Goal: Task Accomplishment & Management: Use online tool/utility

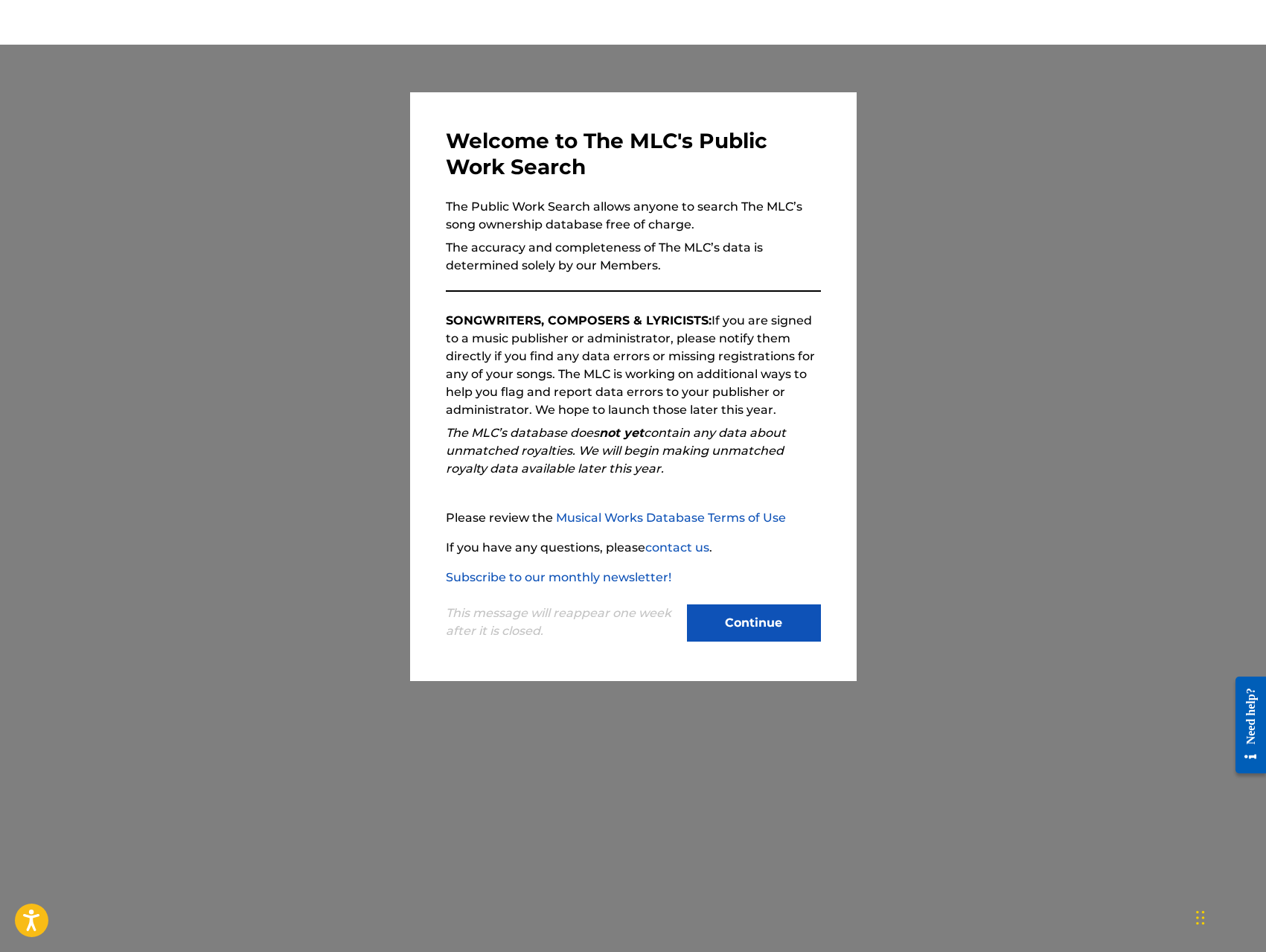
click at [776, 633] on button "Continue" at bounding box center [754, 622] width 134 height 37
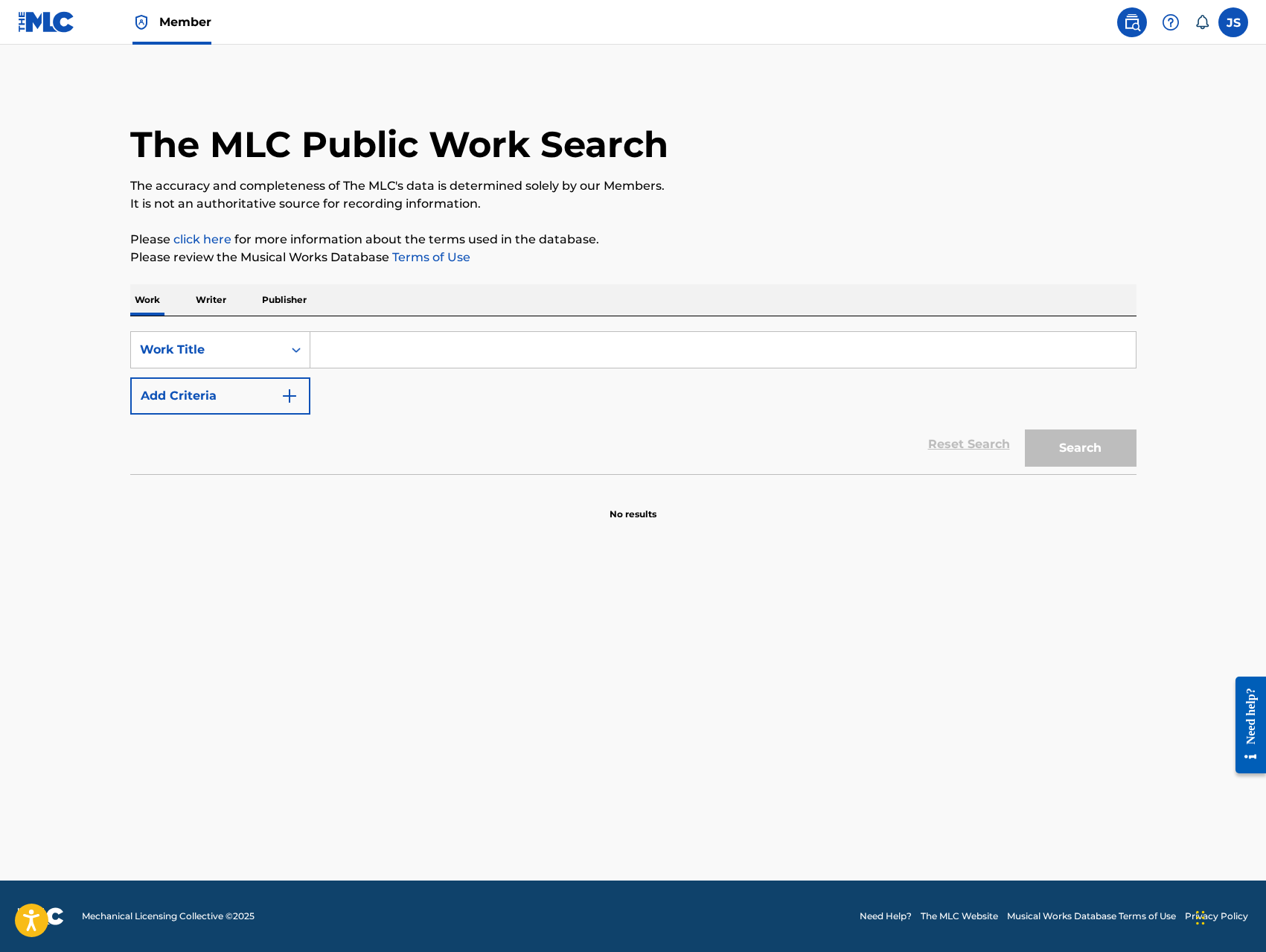
click at [361, 349] on input "Search Form" at bounding box center [723, 349] width 825 height 36
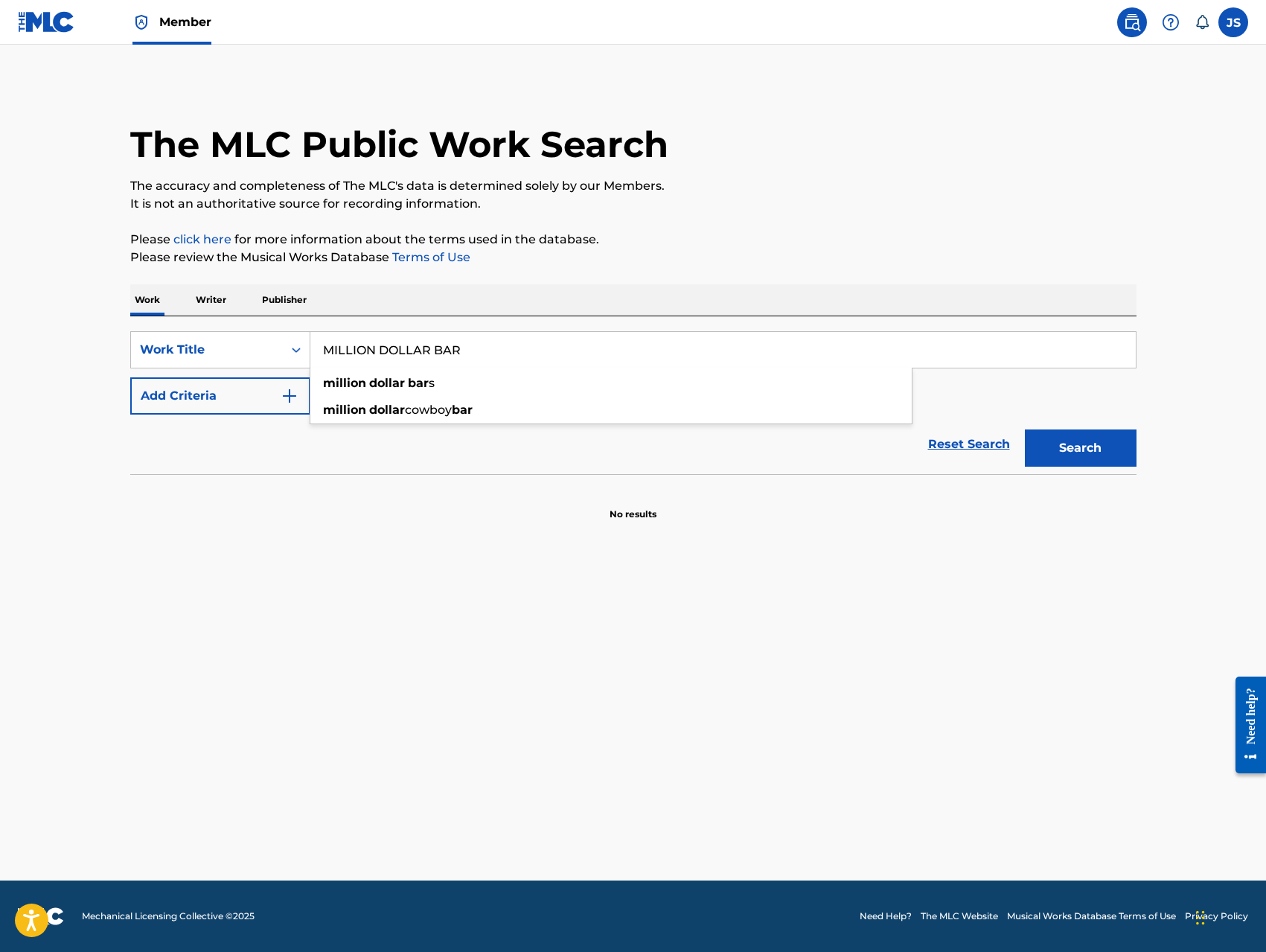
type input "MILLION DOLLAR BAR"
click at [1025, 429] on button "Search" at bounding box center [1080, 448] width 111 height 37
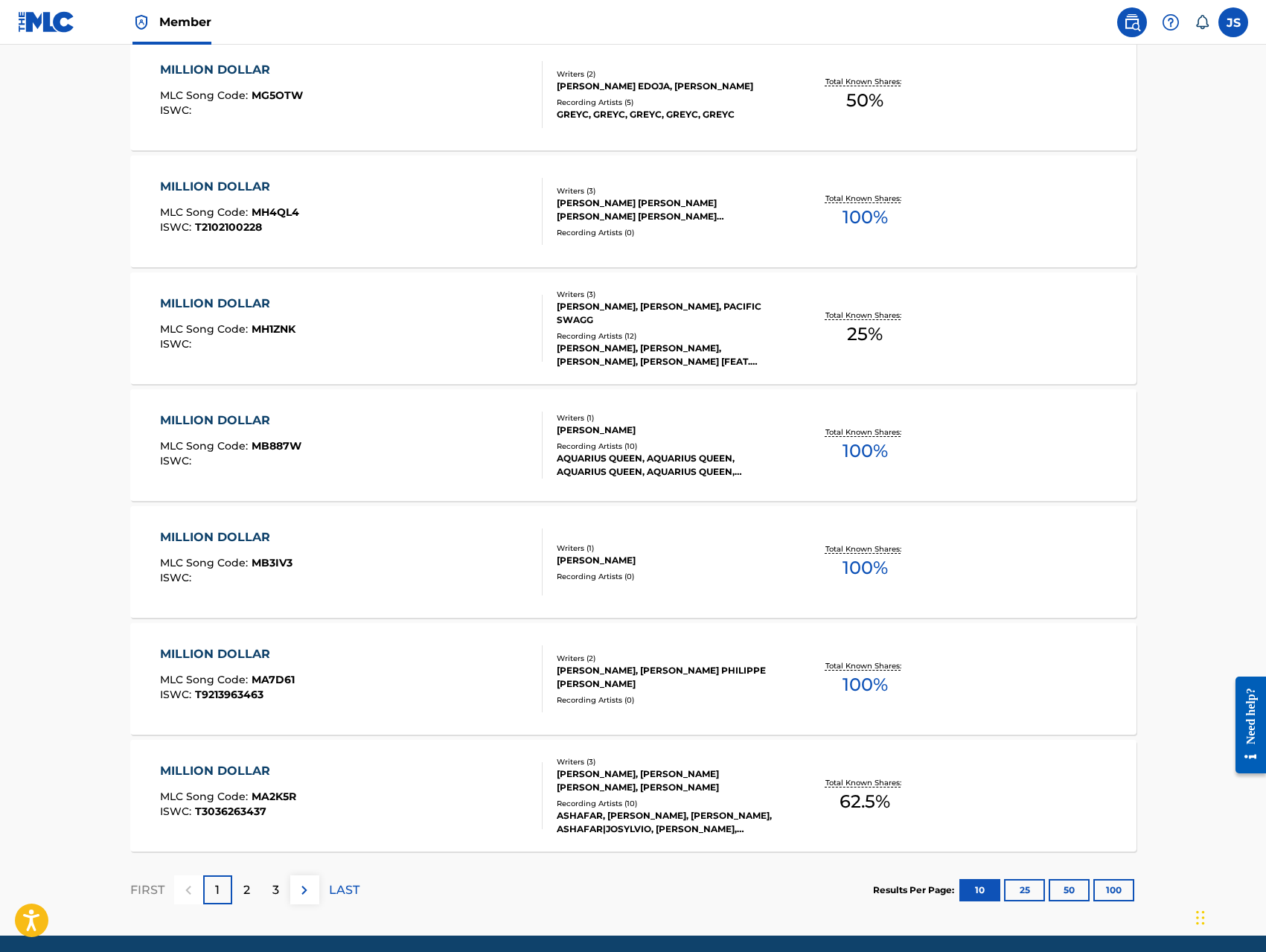
scroll to position [870, 0]
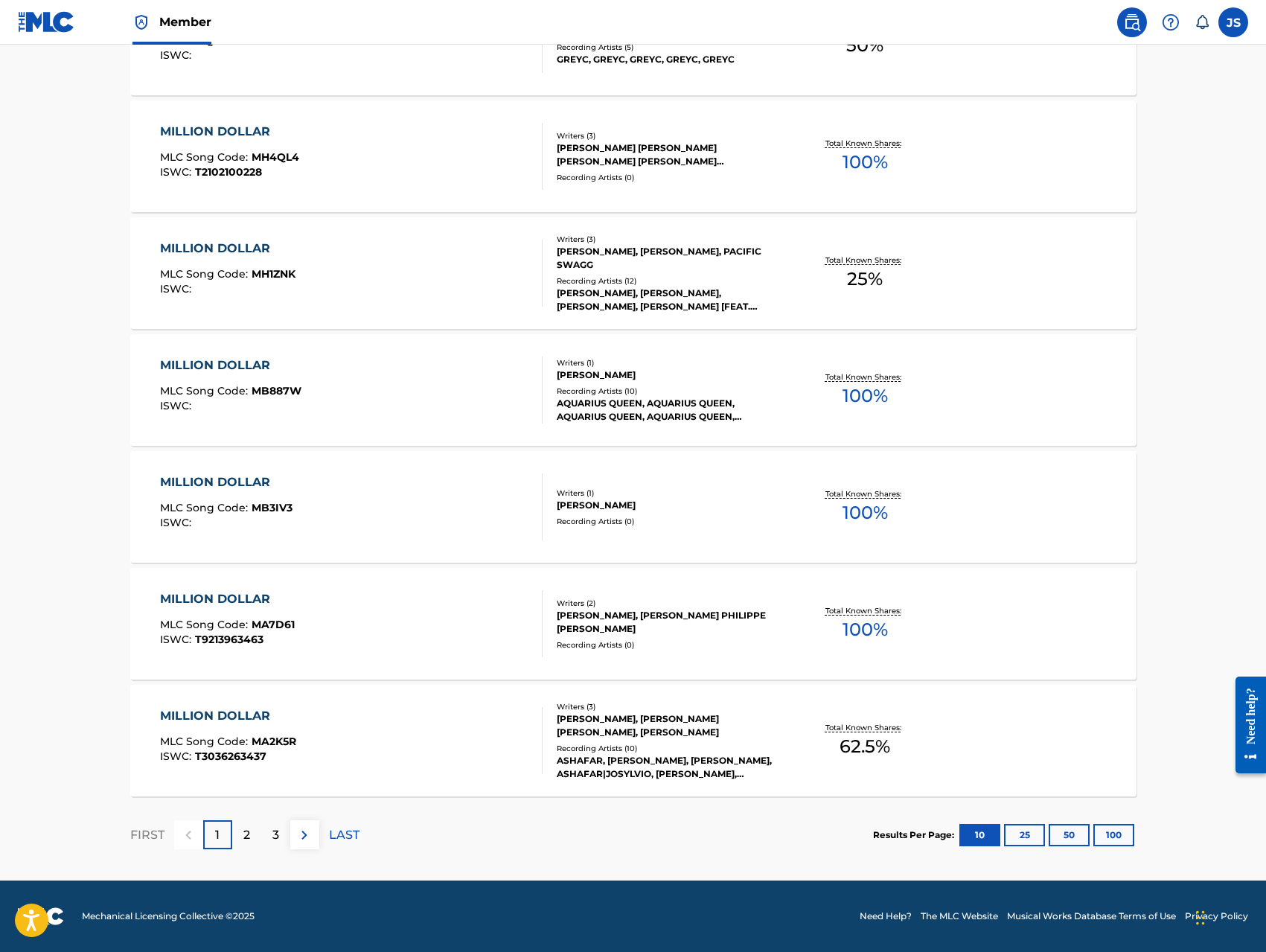
click at [1121, 837] on button "100" at bounding box center [1114, 834] width 41 height 22
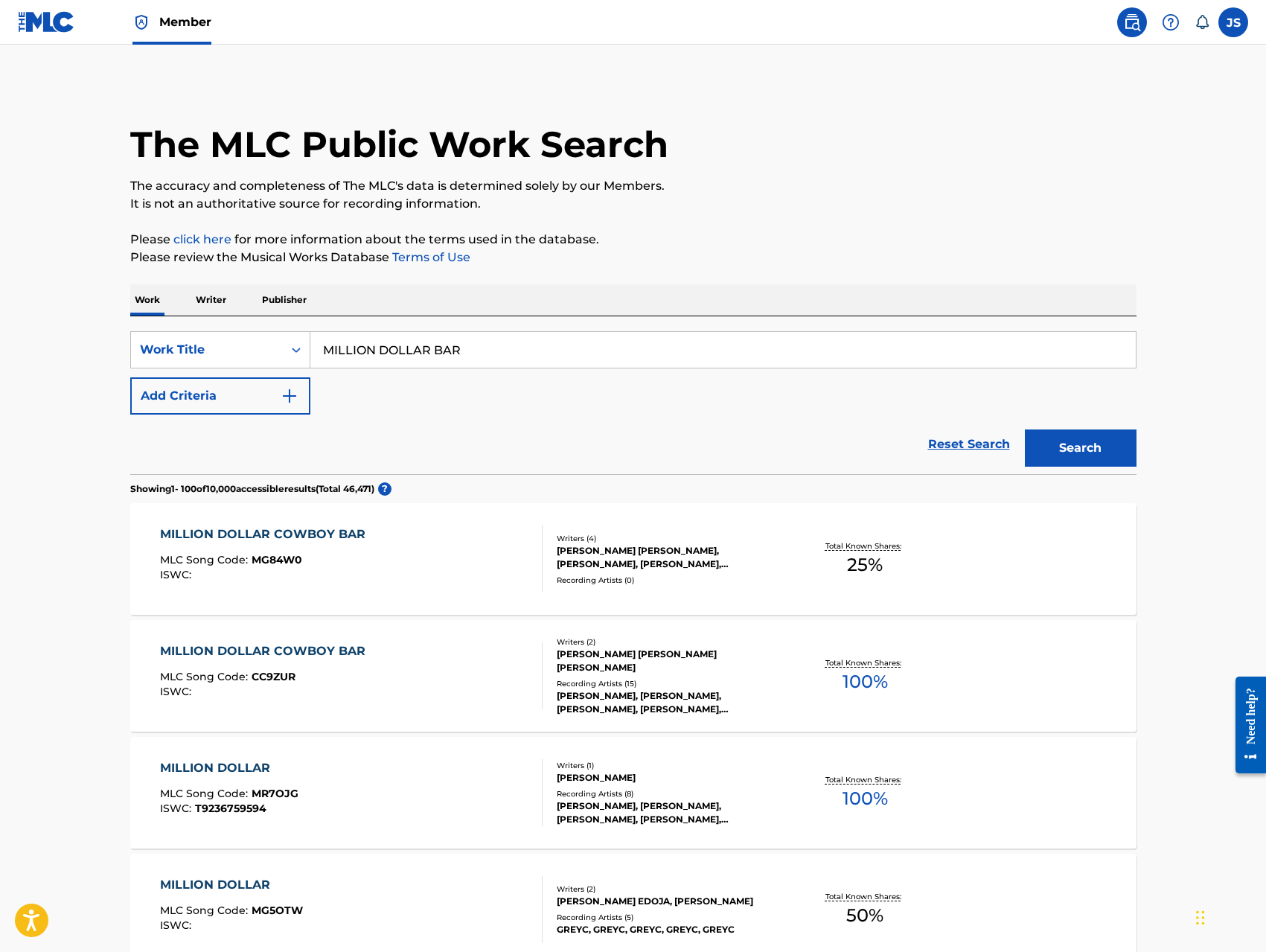
click at [208, 302] on p "Writer" at bounding box center [211, 300] width 39 height 32
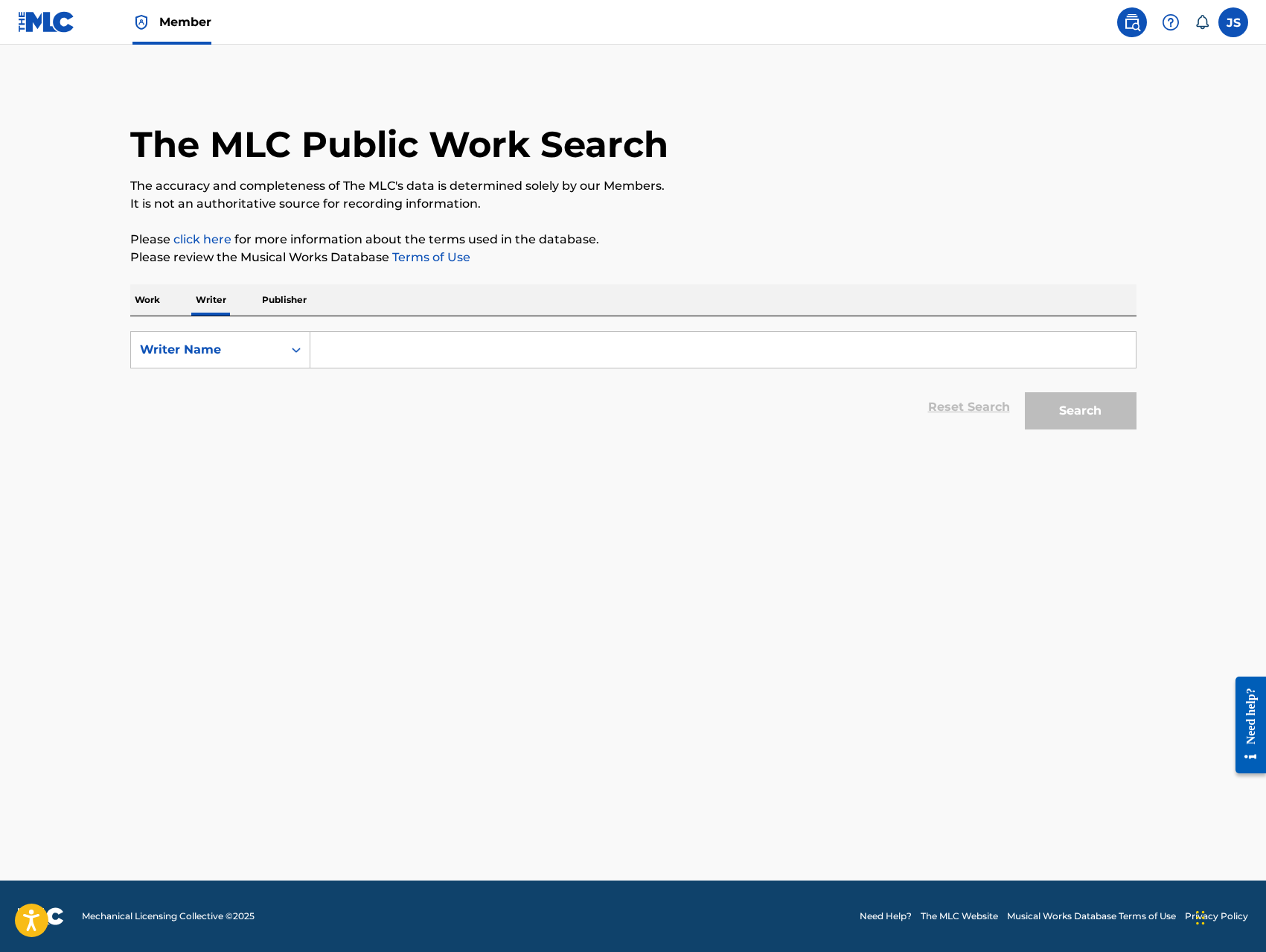
click at [346, 350] on input "Search Form" at bounding box center [723, 349] width 825 height 36
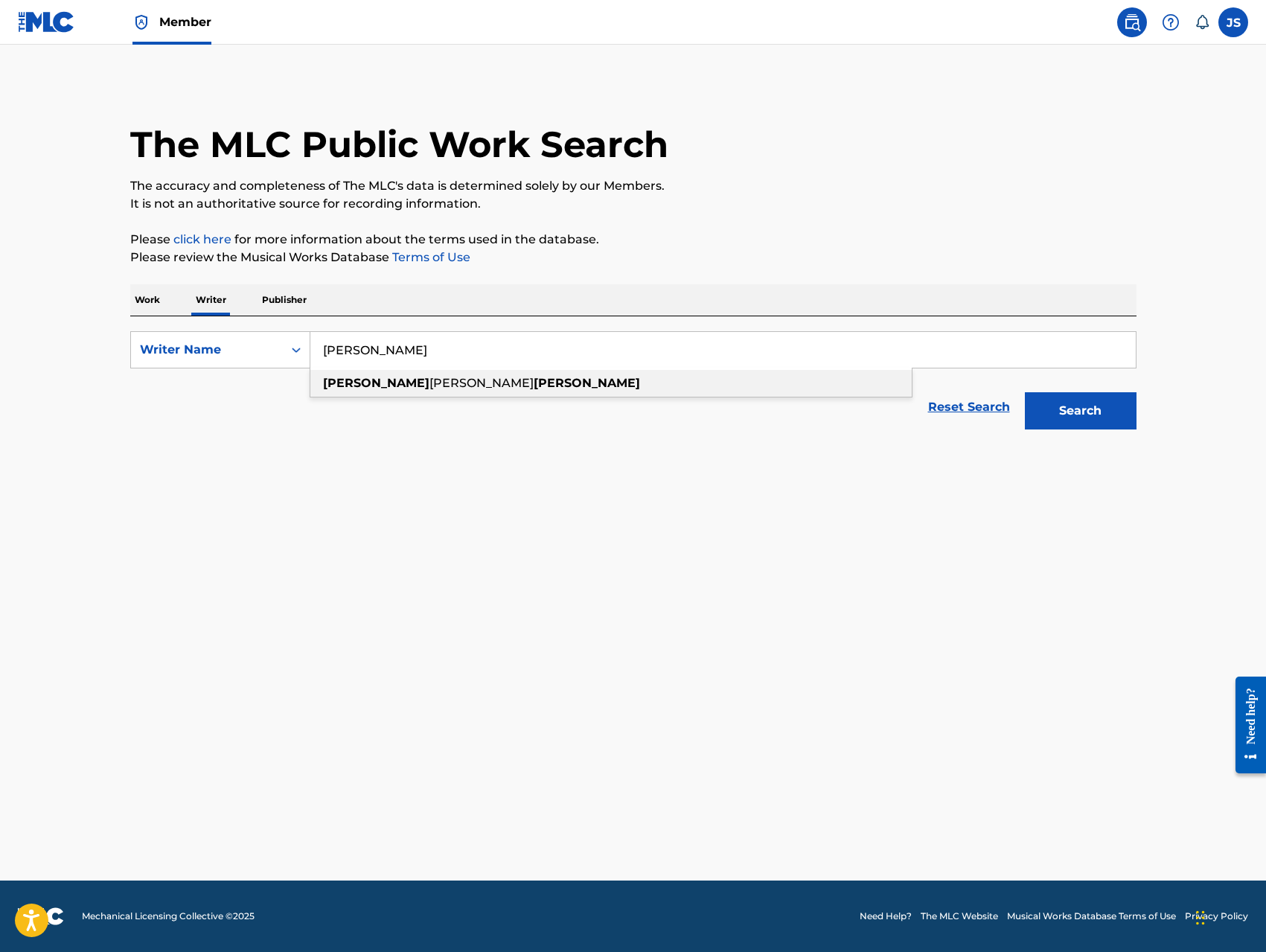
click at [348, 388] on strong "jerome" at bounding box center [376, 383] width 107 height 14
type input "jerome francis singleton"
click at [1082, 419] on button "Search" at bounding box center [1080, 410] width 111 height 37
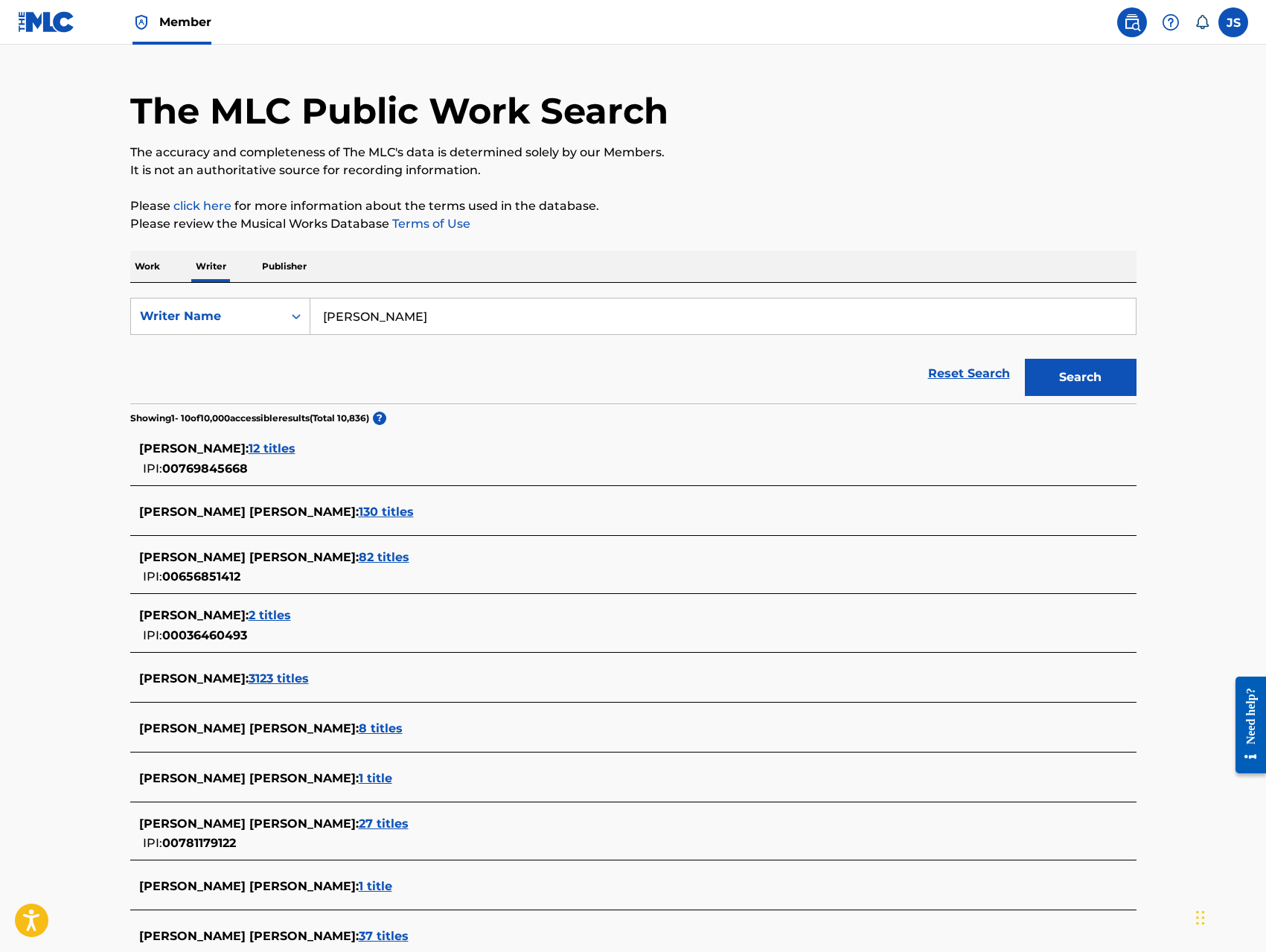
scroll to position [32, 0]
click at [295, 454] on span "12 titles" at bounding box center [272, 449] width 47 height 14
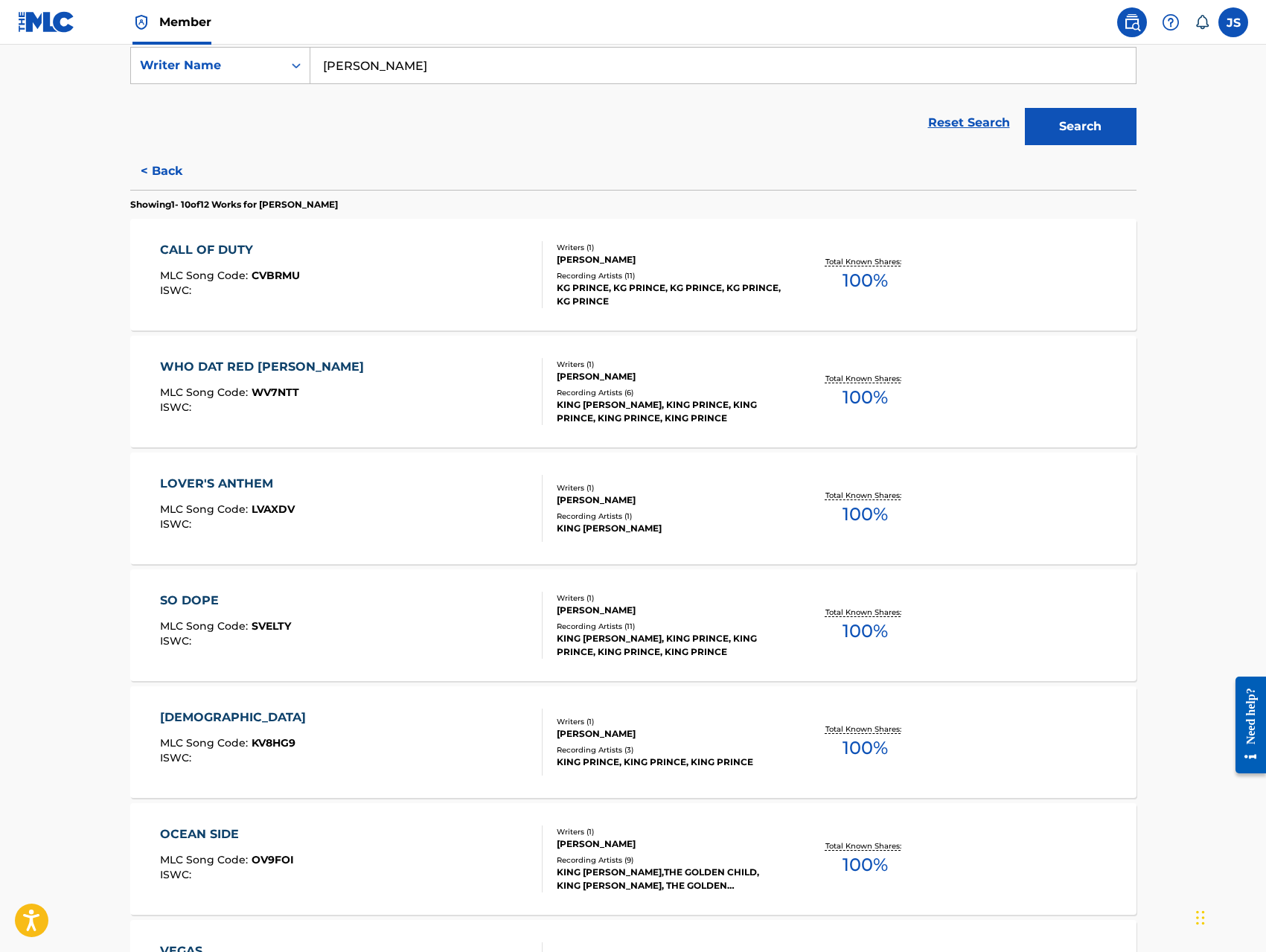
scroll to position [25, 0]
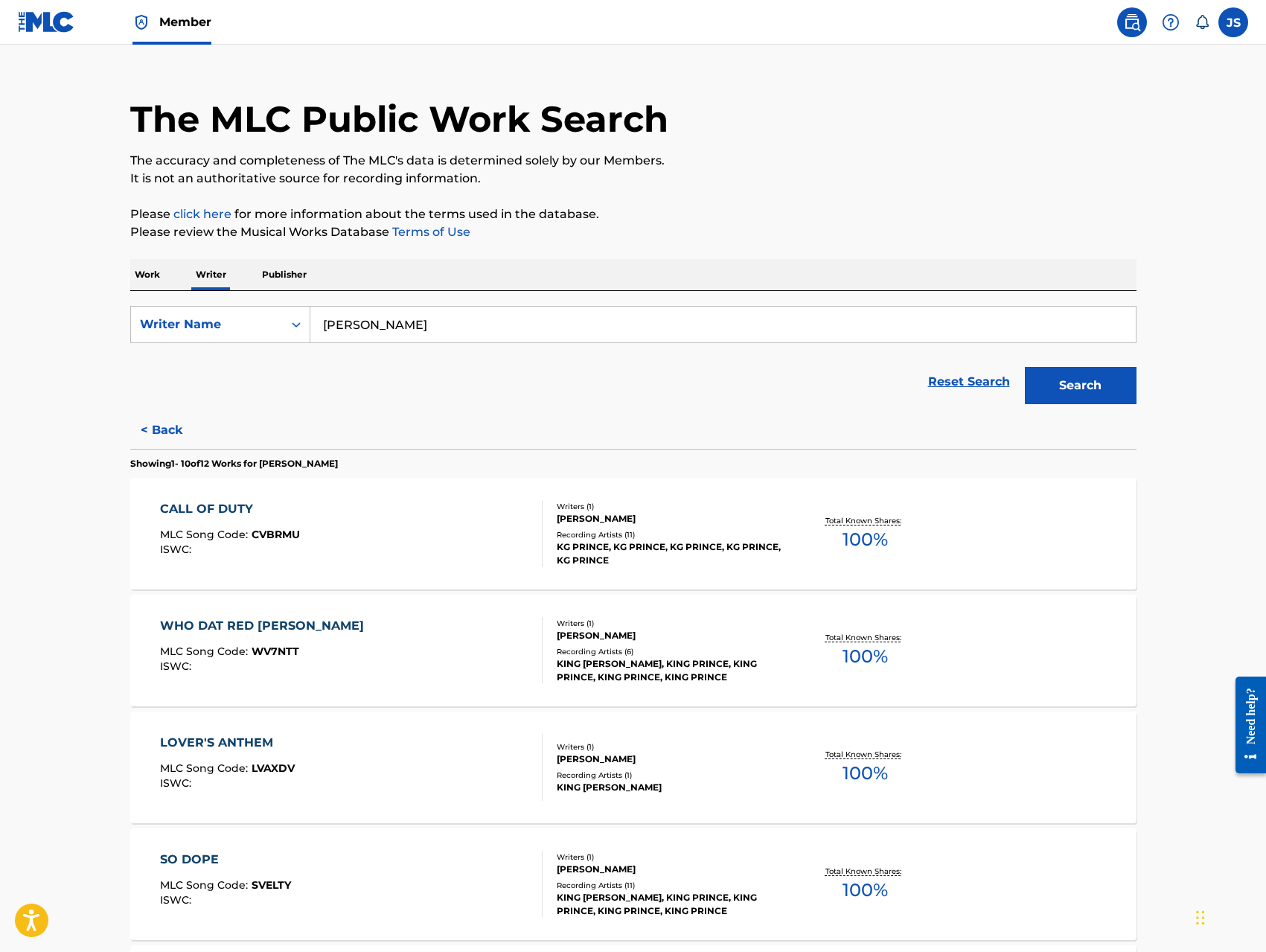
click at [292, 533] on span "CVBRMU" at bounding box center [276, 534] width 48 height 13
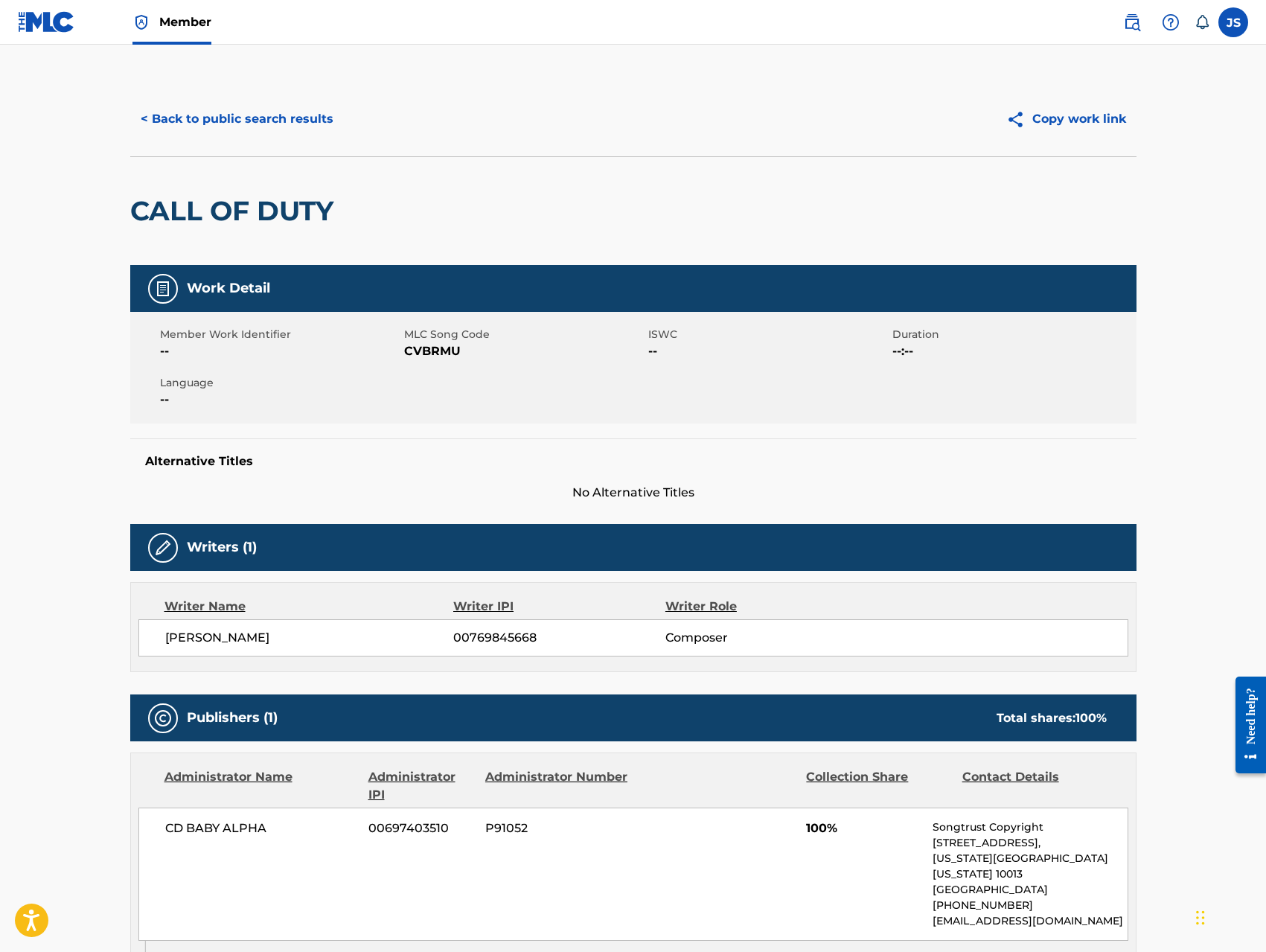
click at [1240, 24] on label at bounding box center [1234, 22] width 30 height 30
click at [1234, 22] on input "JS Jerome Singleton trilliongoldbars@gmail.com Notification Preferences Profile…" at bounding box center [1234, 22] width 0 height 0
click at [979, 87] on div "< Back to public search results Copy work link" at bounding box center [633, 119] width 1006 height 74
click at [1231, 25] on label at bounding box center [1234, 22] width 30 height 30
click at [1234, 22] on input "JS Jerome Singleton trilliongoldbars@gmail.com Notification Preferences Profile…" at bounding box center [1234, 22] width 0 height 0
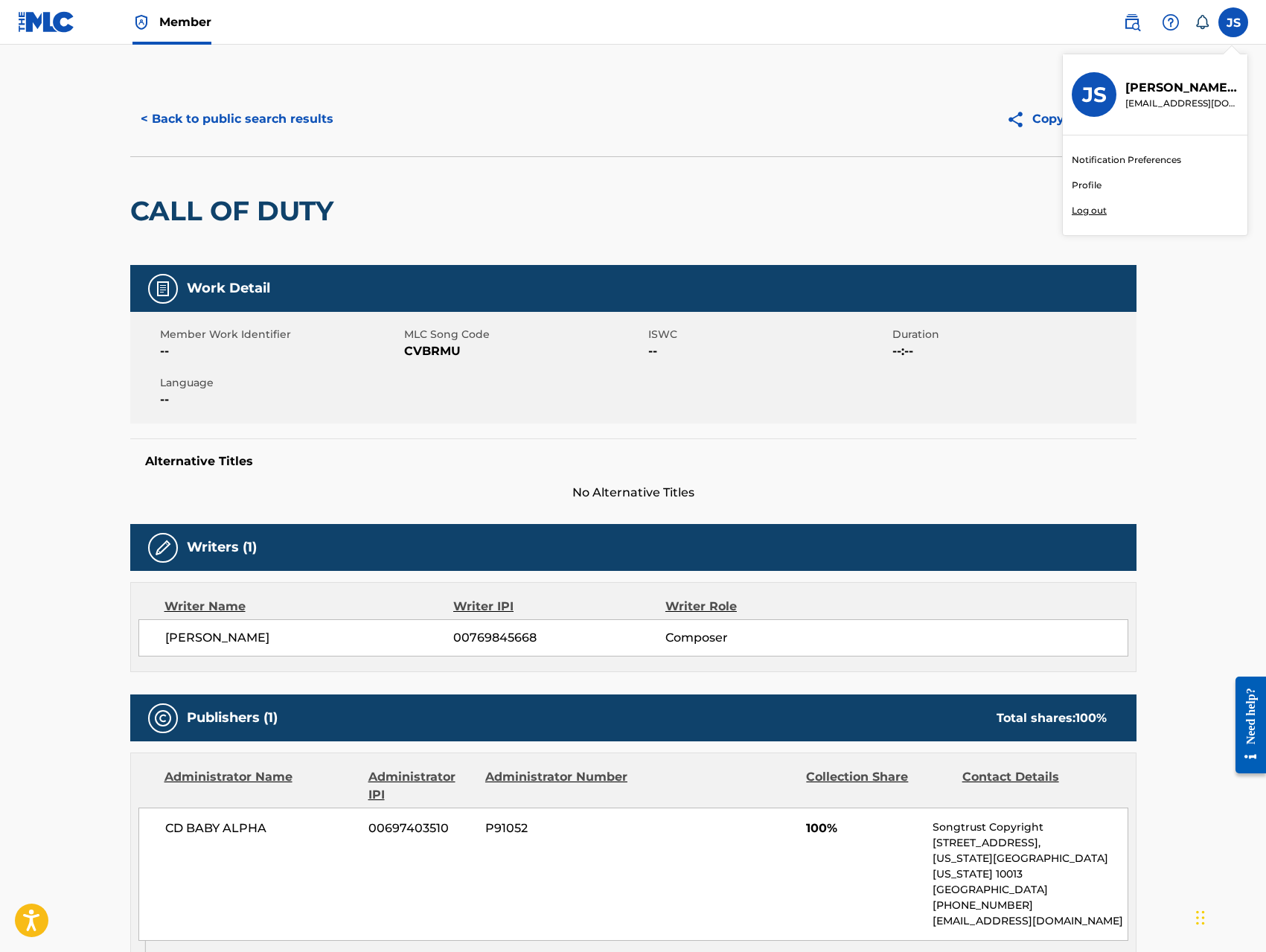
click at [1085, 189] on link "Profile" at bounding box center [1087, 185] width 30 height 13
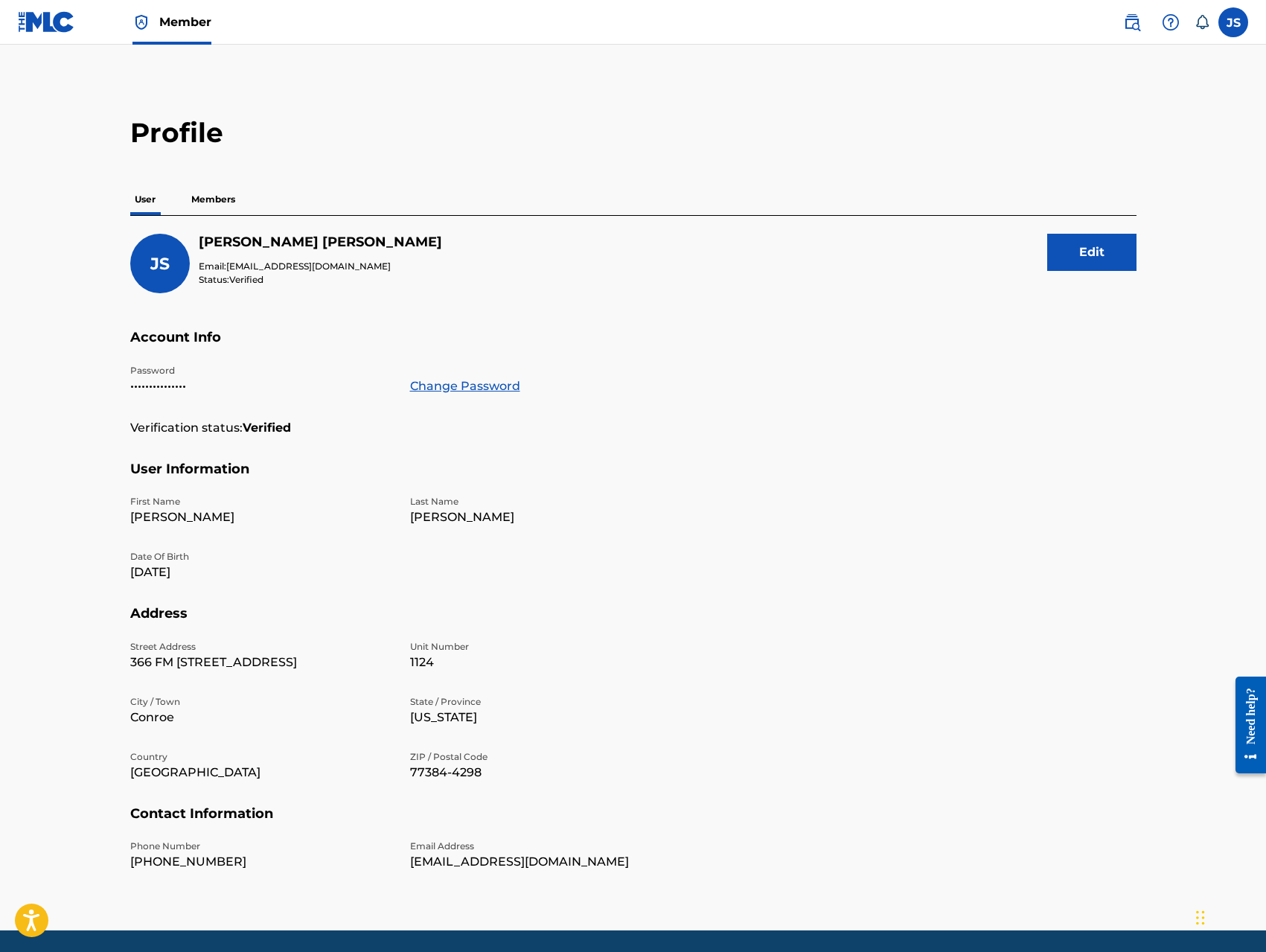
click at [220, 210] on p "Members" at bounding box center [213, 200] width 53 height 32
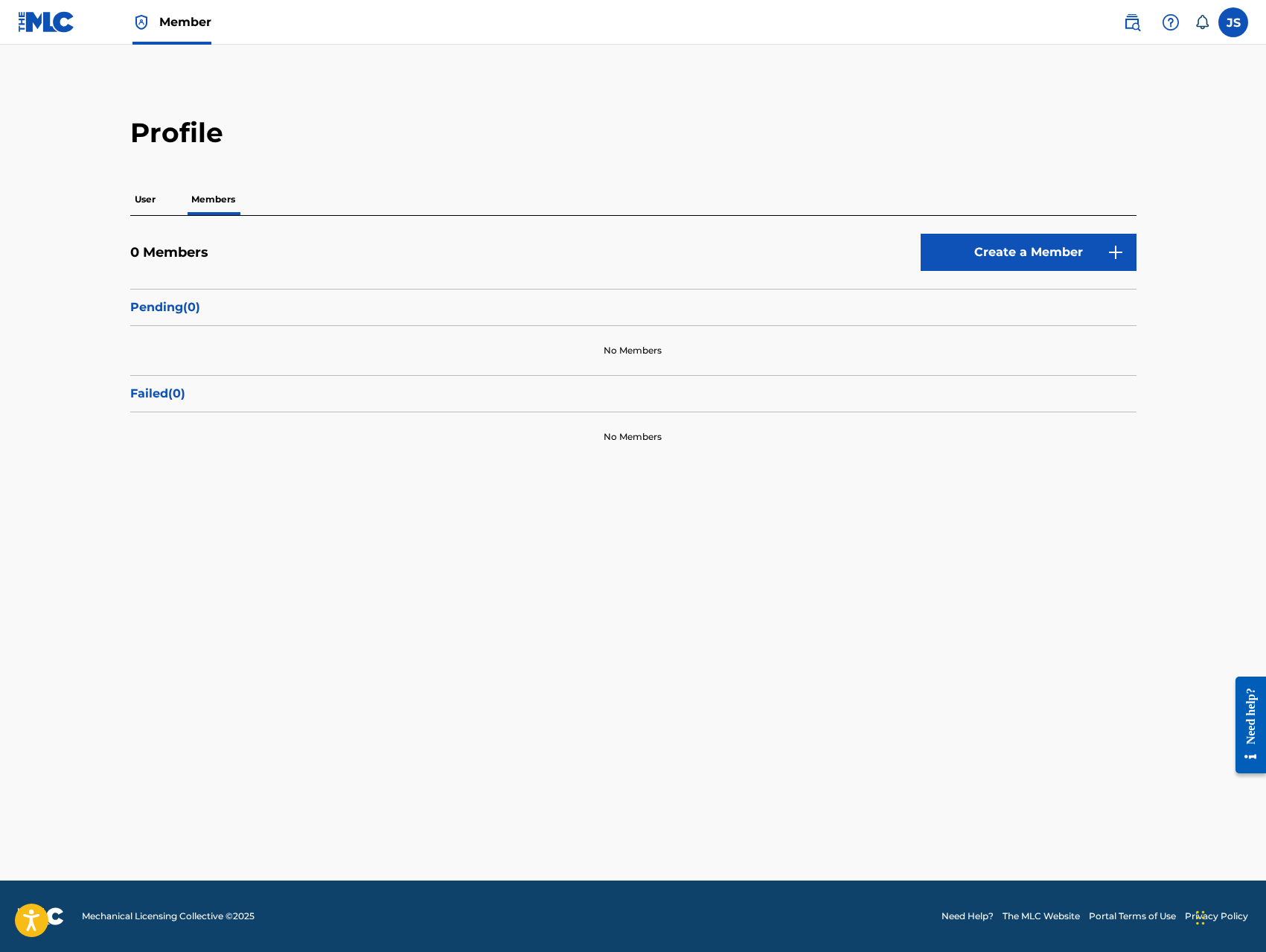
click at [1235, 21] on label at bounding box center [1234, 22] width 30 height 30
click at [1234, 22] on input "JS Jerome Singleton trilliongoldbars@gmail.com Notification Preferences Profile…" at bounding box center [1234, 22] width 0 height 0
click at [1076, 96] on div "JS" at bounding box center [1094, 94] width 45 height 45
click at [1234, 22] on input "JS Jerome Singleton trilliongoldbars@gmail.com Notification Preferences Profile…" at bounding box center [1234, 22] width 0 height 0
click at [1089, 160] on link "Notification Preferences" at bounding box center [1126, 159] width 110 height 13
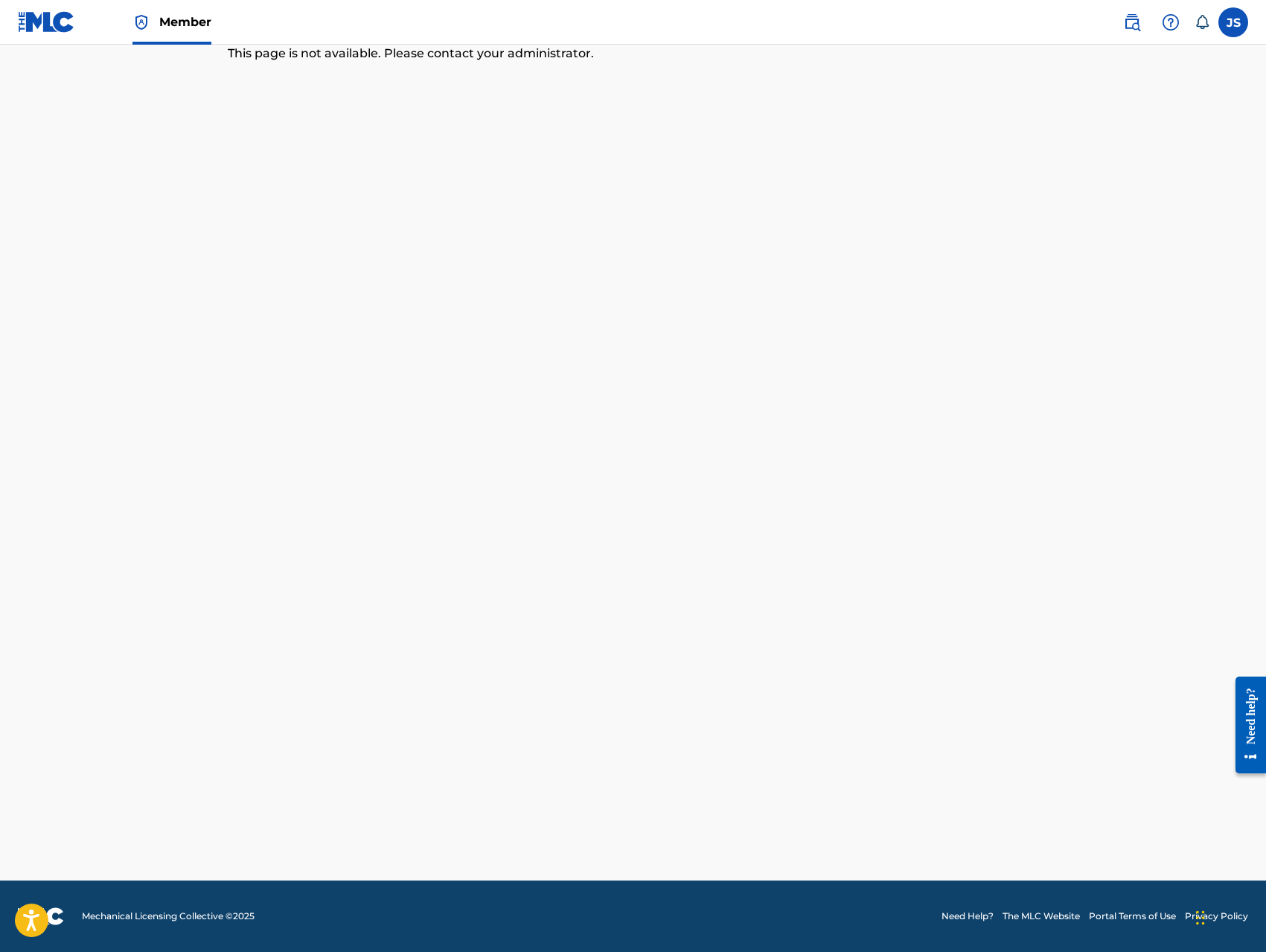
click at [1238, 25] on label at bounding box center [1234, 22] width 30 height 30
click at [1234, 22] on input "JS Jerome Singleton trilliongoldbars@gmail.com Notification Preferences Profile…" at bounding box center [1234, 22] width 0 height 0
click at [1086, 208] on p "Log out" at bounding box center [1089, 210] width 35 height 13
click at [1234, 22] on input "JS Jerome Singleton trilliongoldbars@gmail.com Notification Preferences Profile…" at bounding box center [1234, 22] width 0 height 0
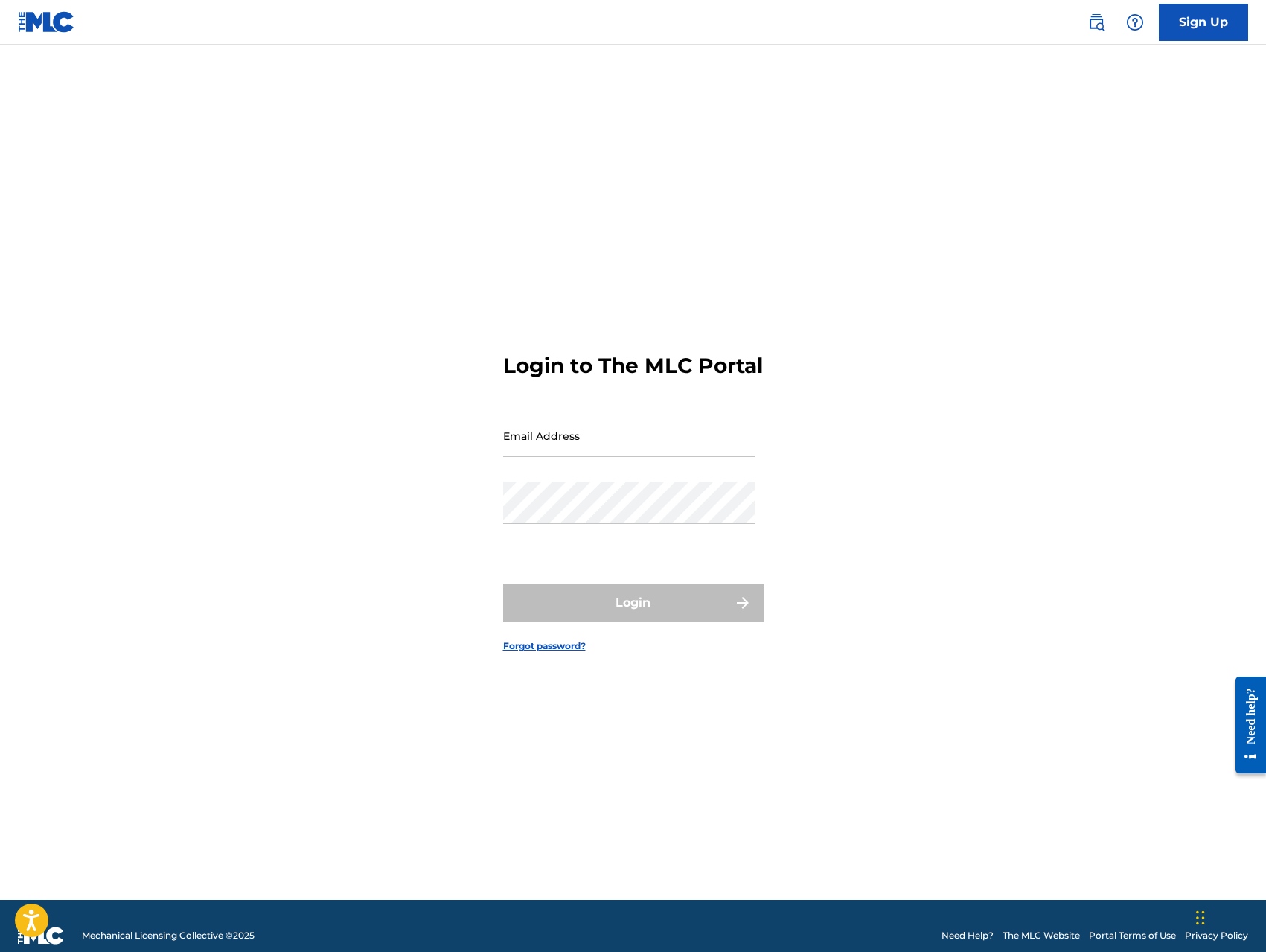
click at [615, 441] on input "Email Address" at bounding box center [629, 436] width 252 height 43
type input "TrillionGoldBars@gmail.com"
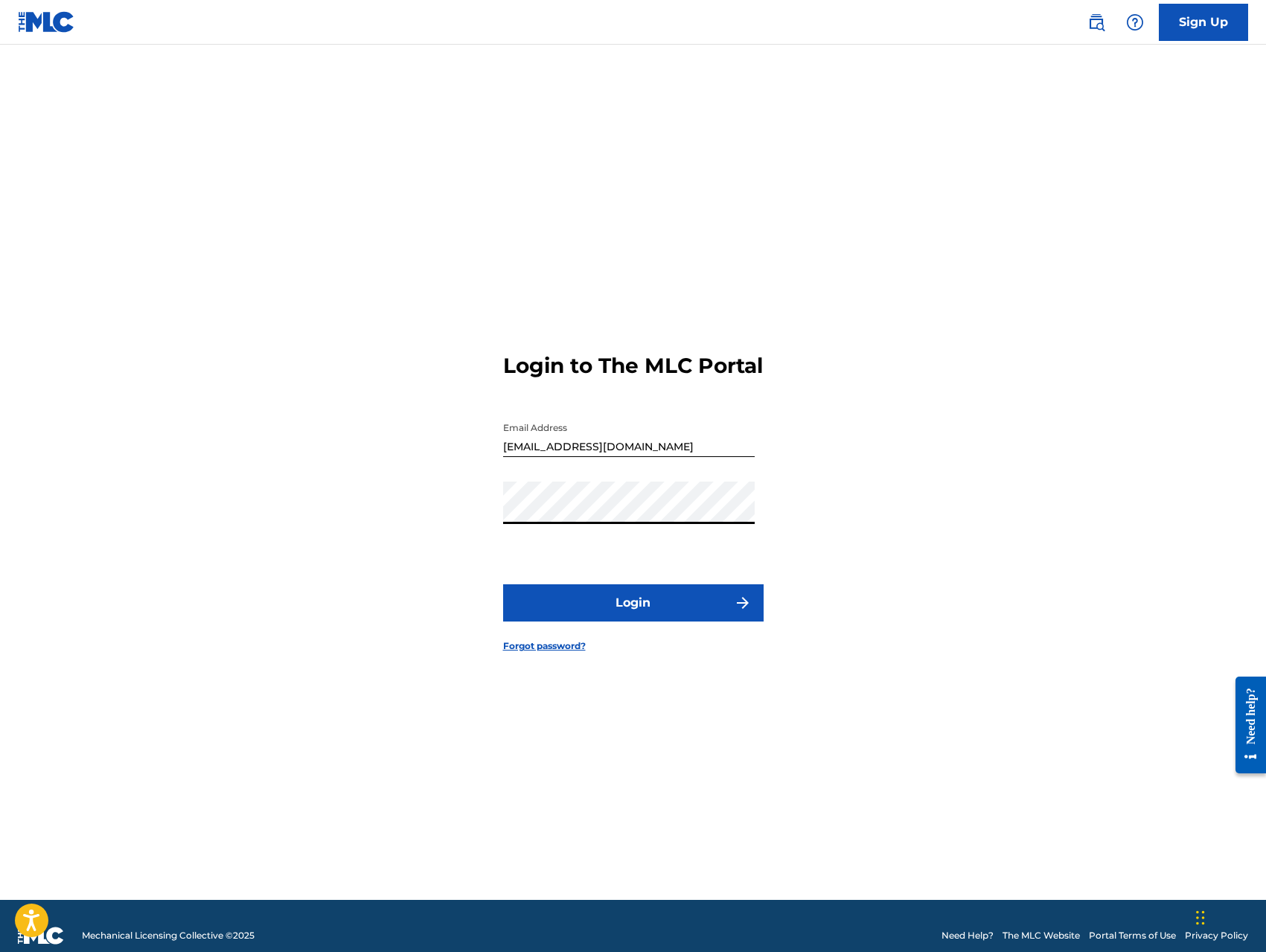
click at [628, 614] on button "Login" at bounding box center [633, 602] width 261 height 37
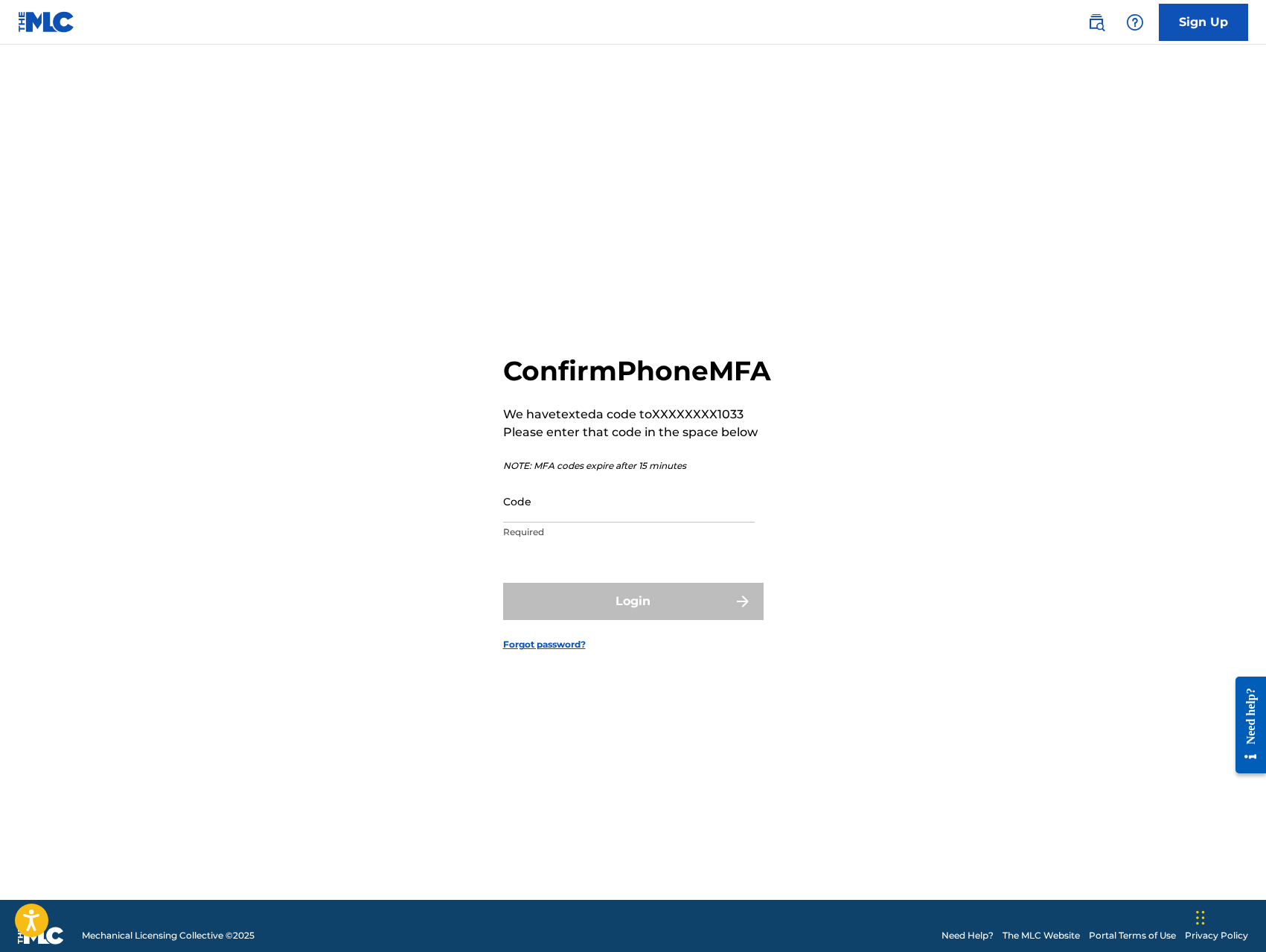
click at [644, 523] on input "Code" at bounding box center [629, 501] width 252 height 43
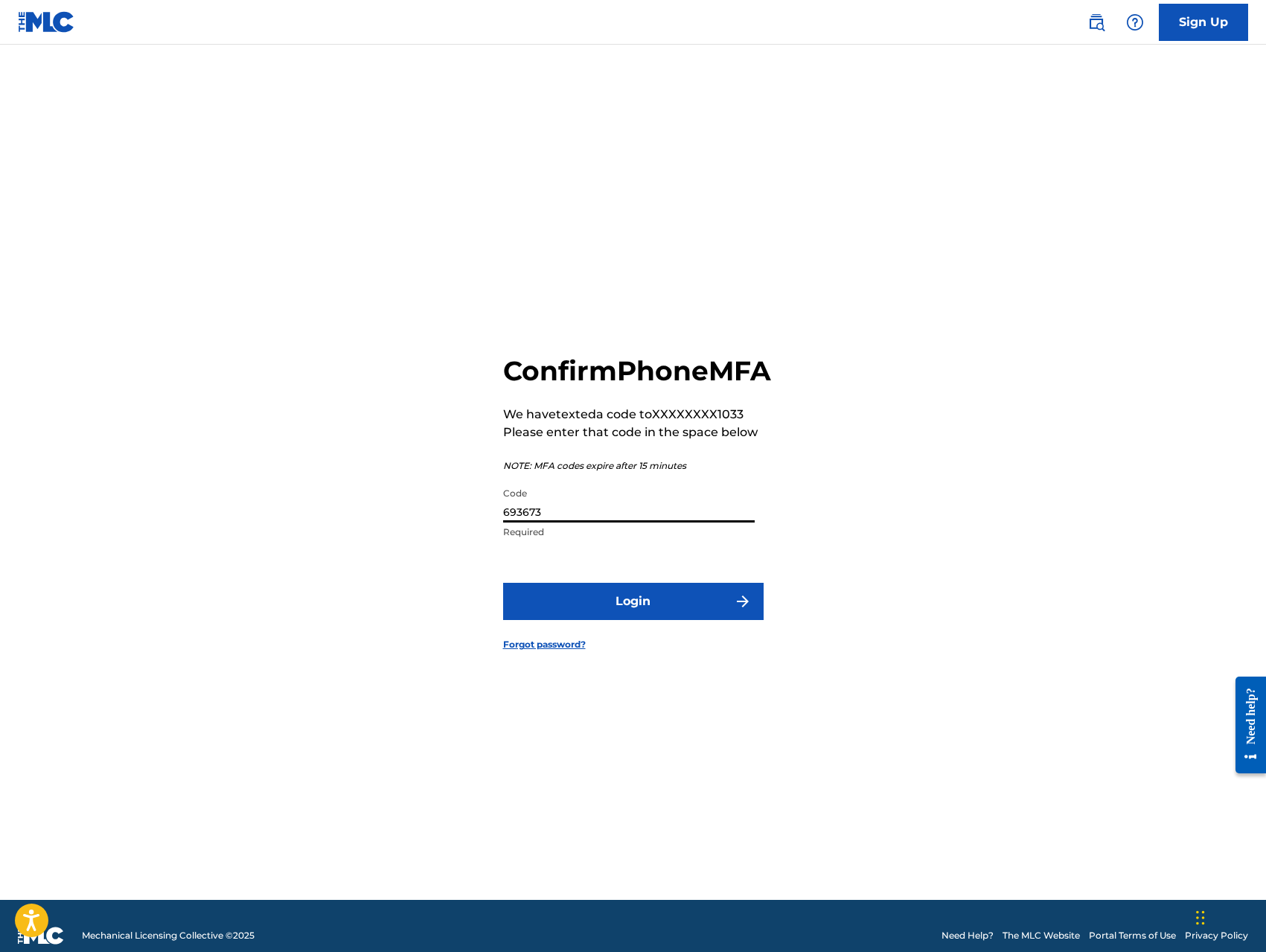
type input "693673"
click at [686, 620] on button "Login" at bounding box center [633, 601] width 261 height 37
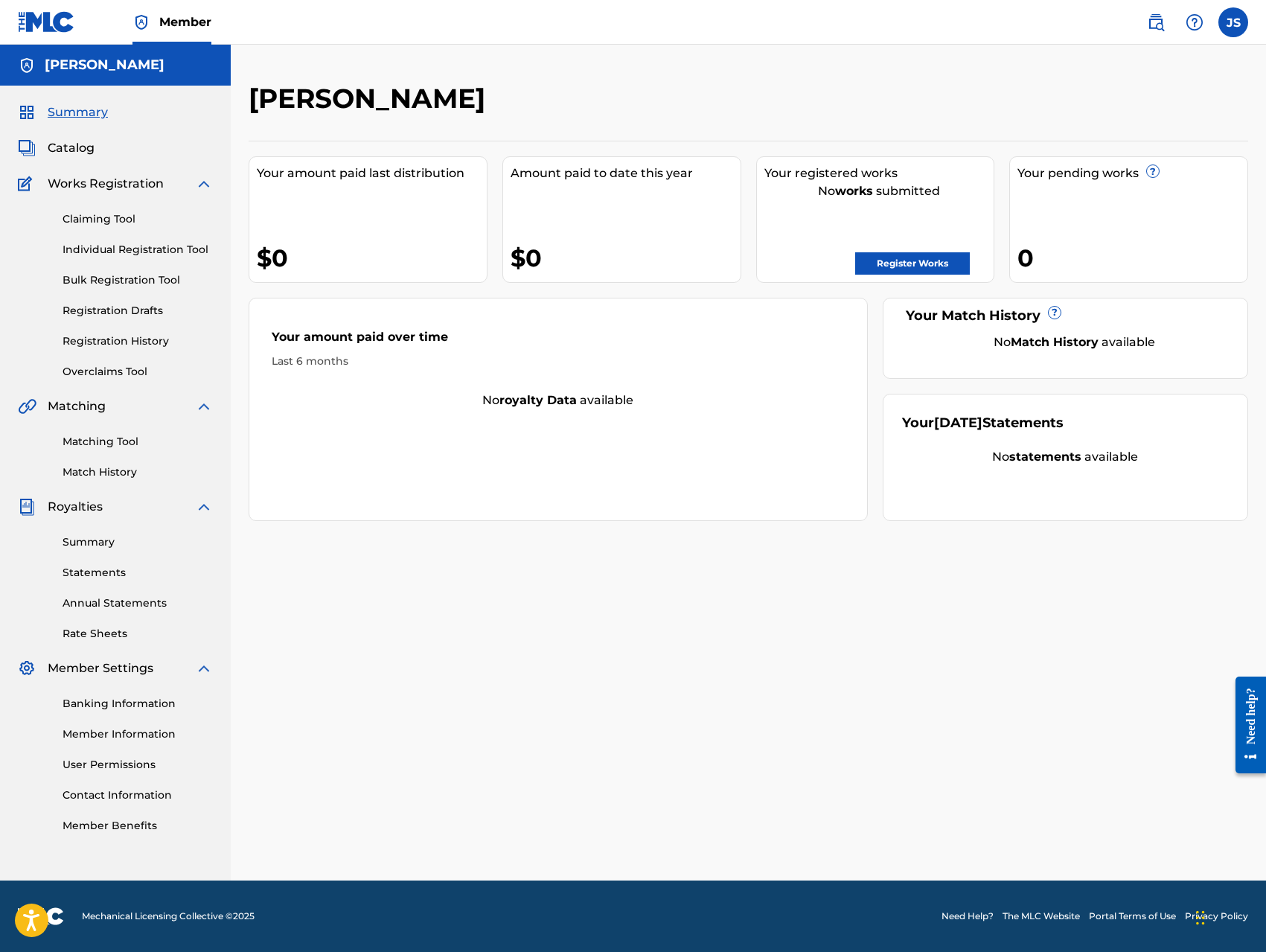
click at [891, 265] on link "Register Works" at bounding box center [912, 264] width 115 height 22
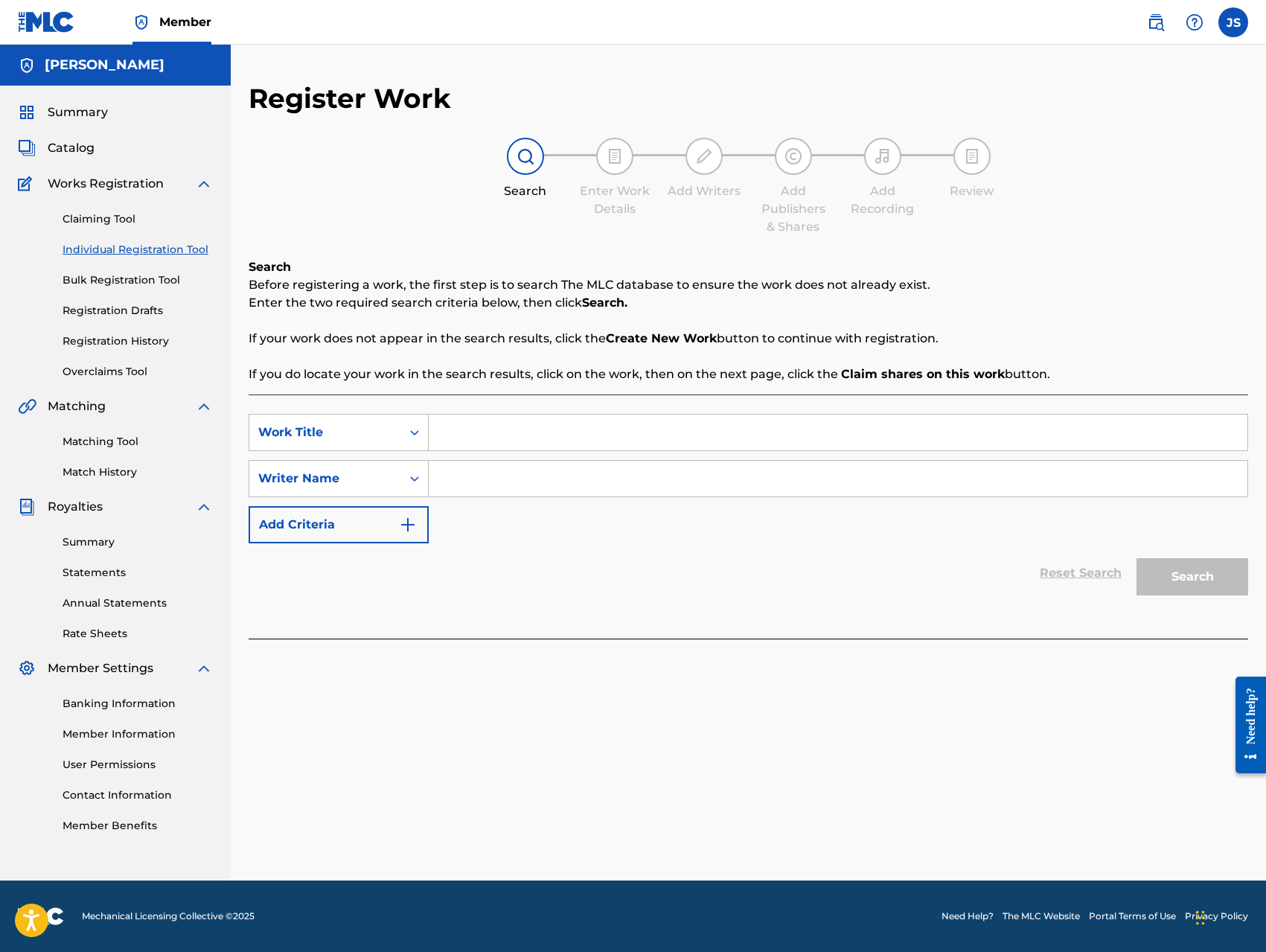
click at [493, 435] on input "Search Form" at bounding box center [838, 432] width 819 height 36
click at [490, 469] on input "Search Form" at bounding box center [838, 478] width 819 height 36
type input "Jerome Francis Singleton"
click at [613, 545] on div "Reset Search Search" at bounding box center [749, 572] width 1000 height 59
click at [1198, 584] on div "Search" at bounding box center [1189, 572] width 119 height 59
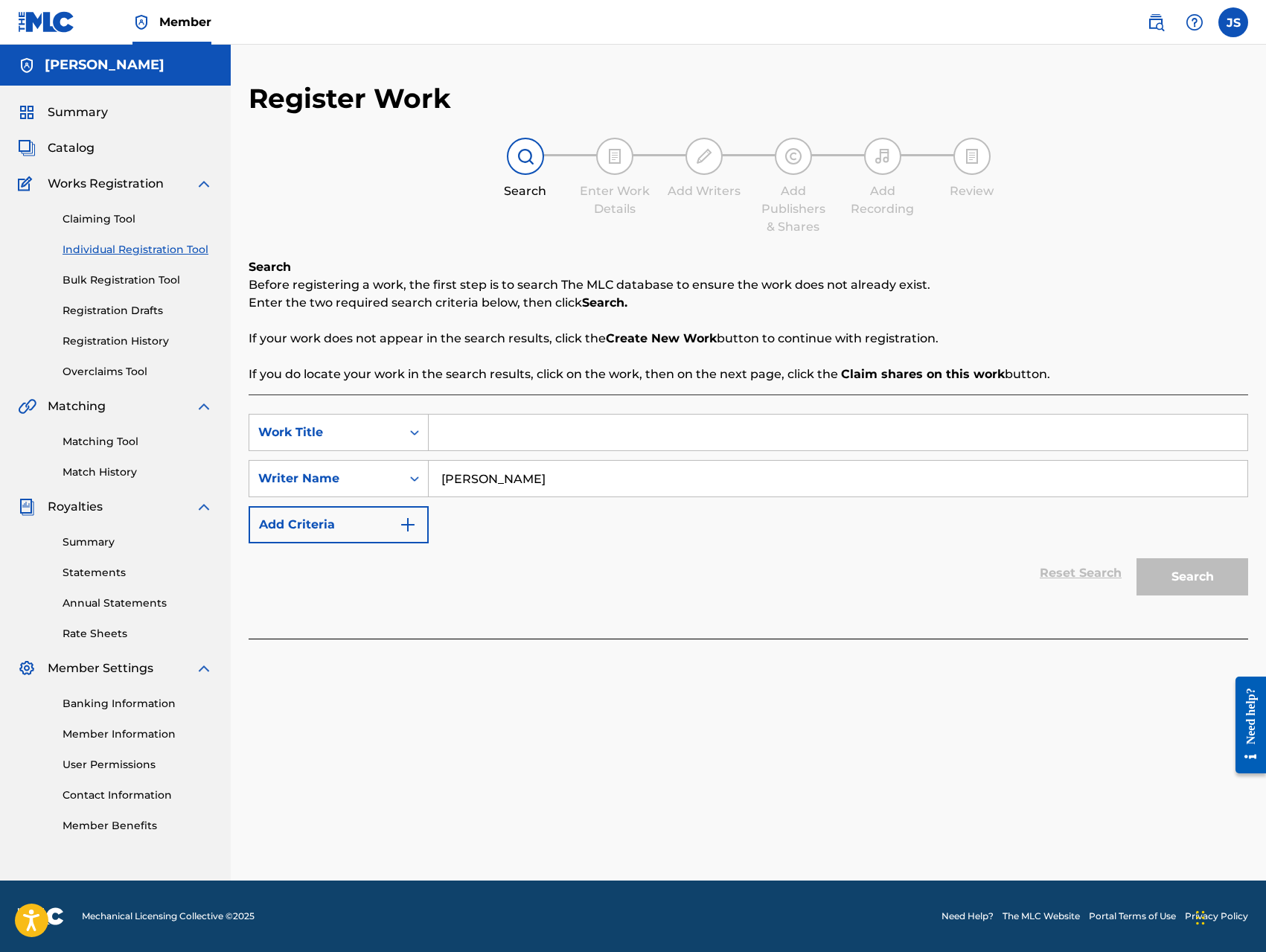
click at [479, 434] on input "Search Form" at bounding box center [838, 432] width 819 height 36
type input "Call of Duty"
click at [1183, 584] on button "Search" at bounding box center [1192, 576] width 111 height 37
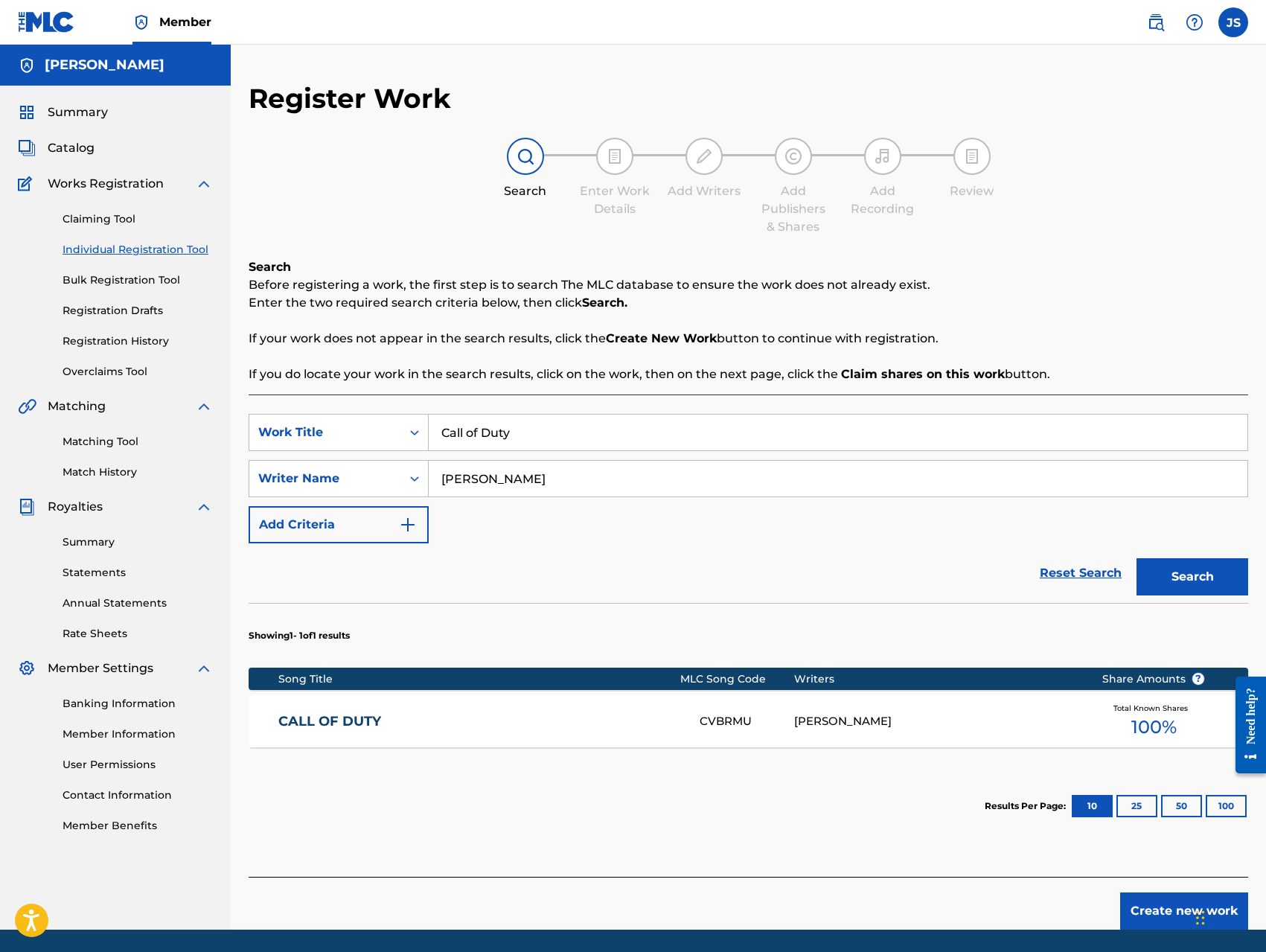
click at [741, 731] on div "CALL OF DUTY CVBRMU JEROME FRANCIS SINGLETON Total Known Shares 100 %" at bounding box center [749, 721] width 1000 height 52
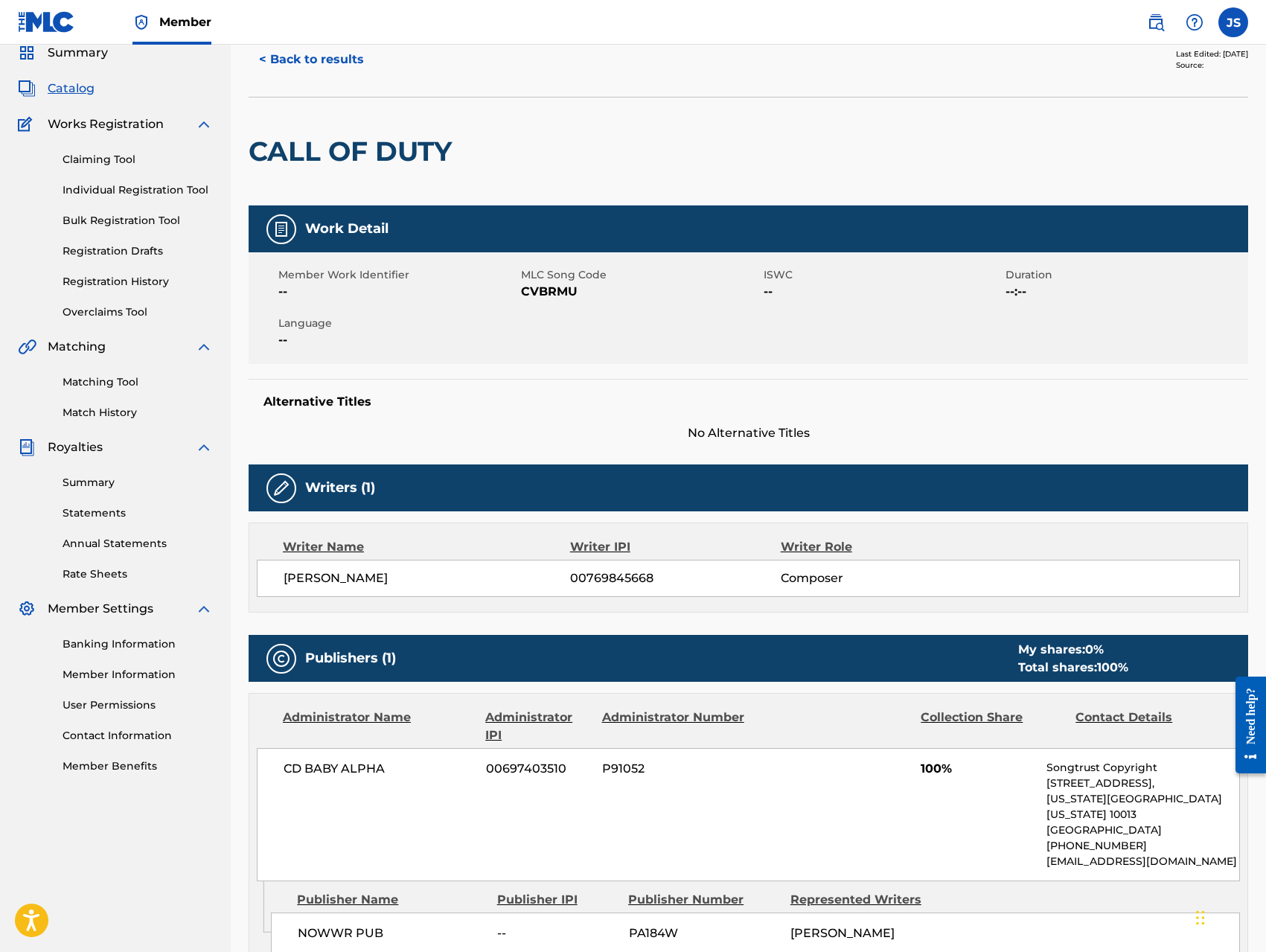
scroll to position [31, 0]
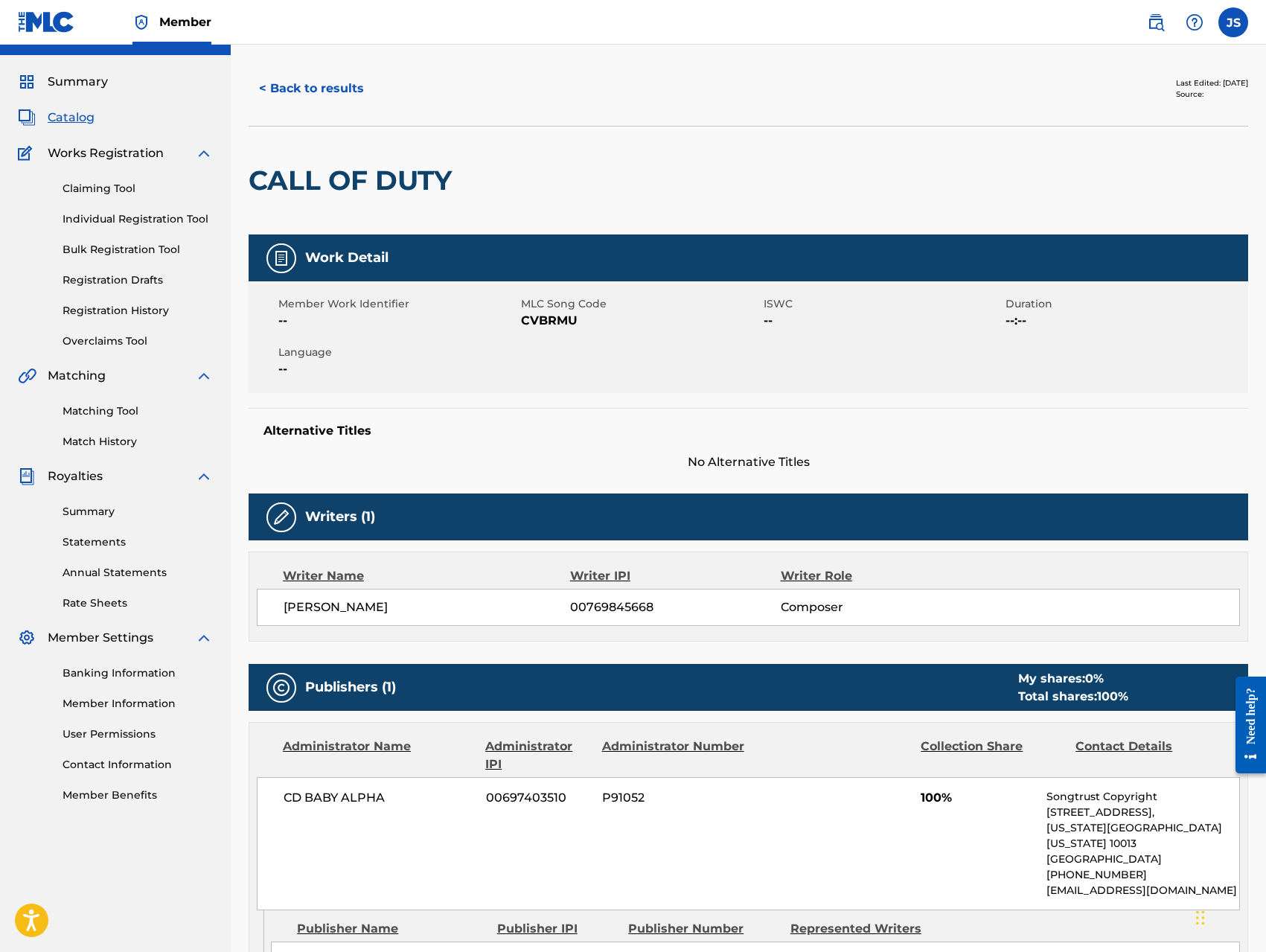
click at [138, 248] on link "Bulk Registration Tool" at bounding box center [137, 249] width 150 height 16
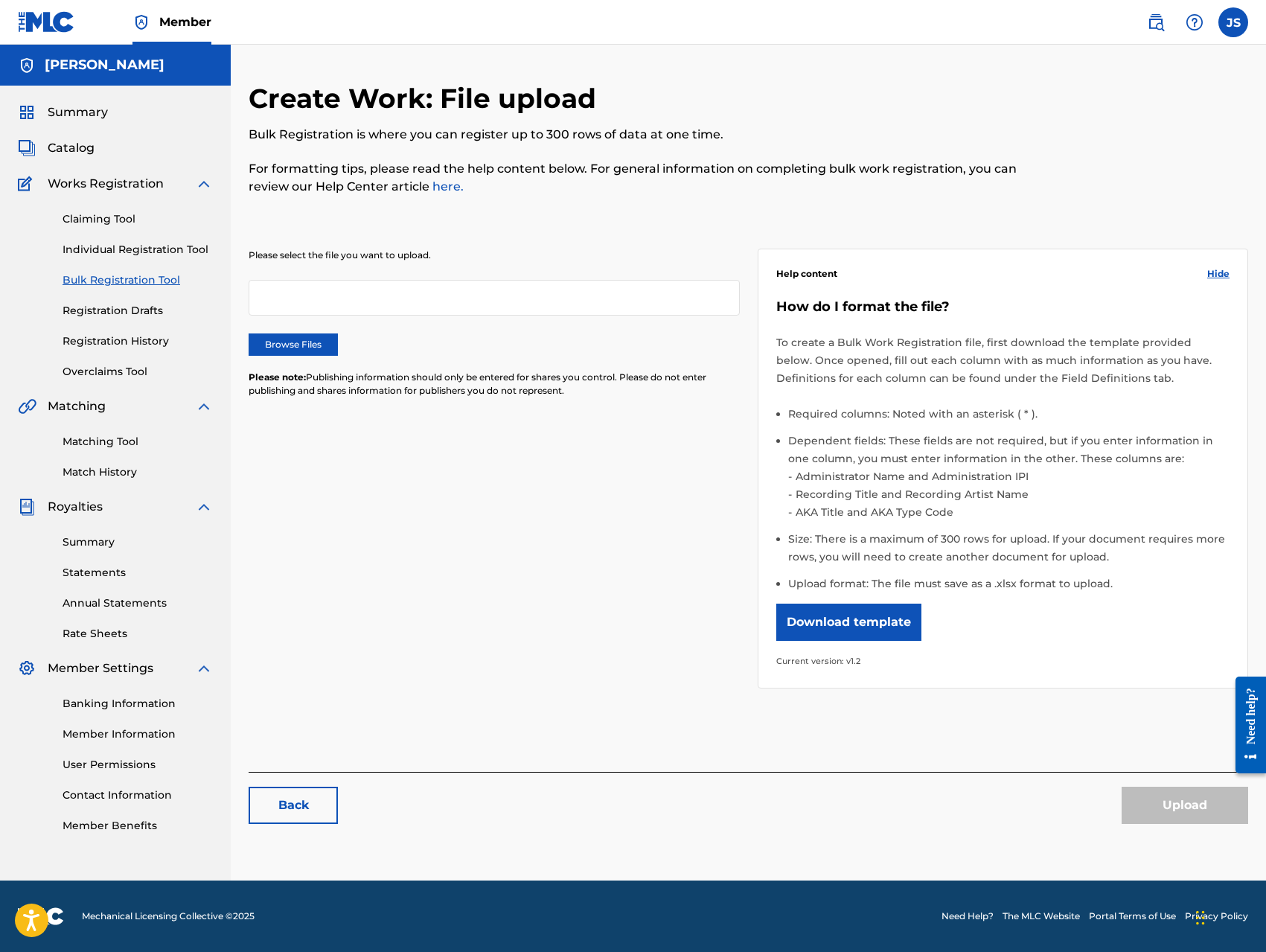
click at [310, 347] on label "Browse Files" at bounding box center [293, 344] width 89 height 22
click at [0, 0] on input "Browse Files" at bounding box center [0, 0] width 0 height 0
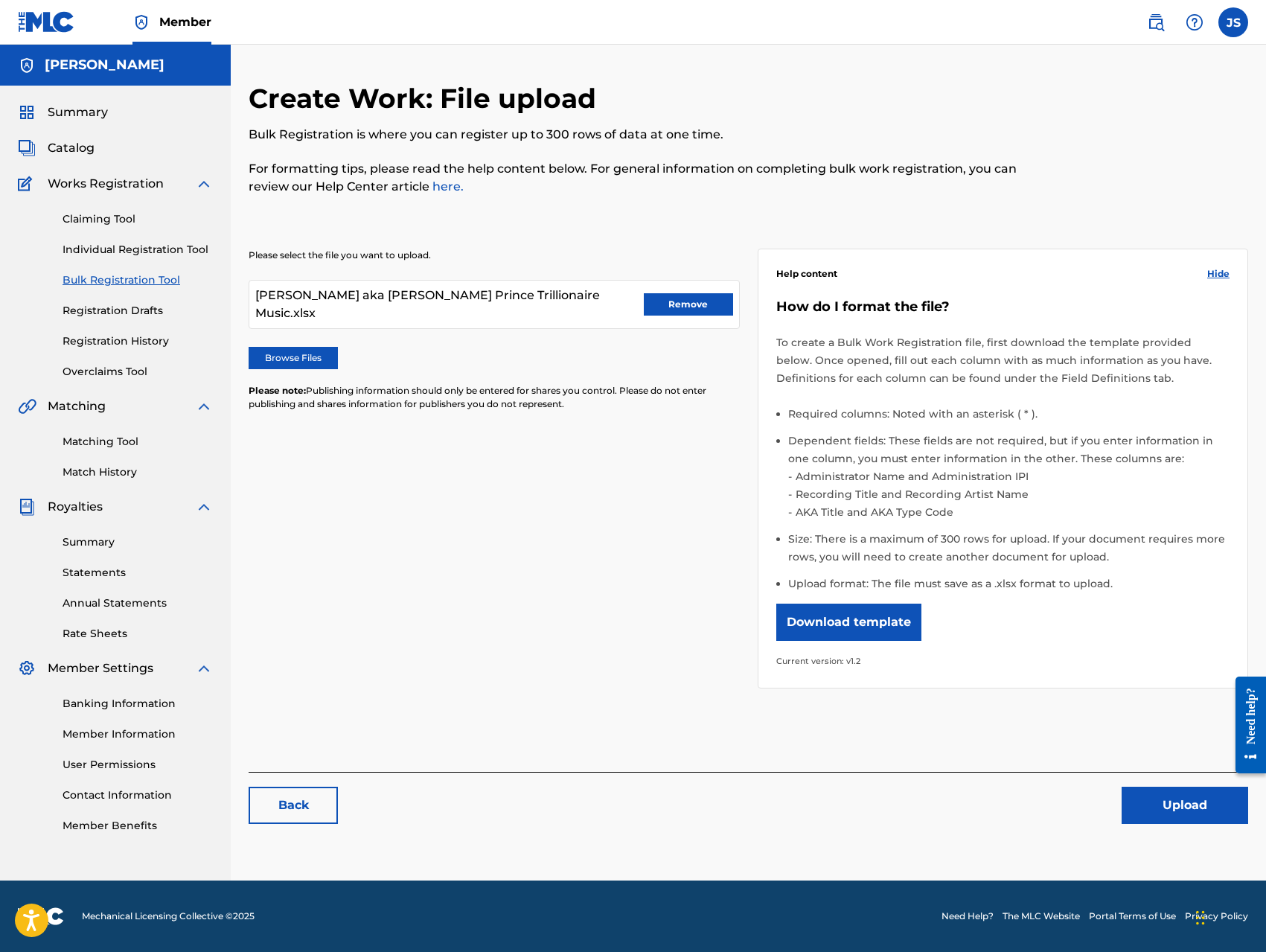
click at [1165, 808] on button "Upload" at bounding box center [1185, 804] width 126 height 37
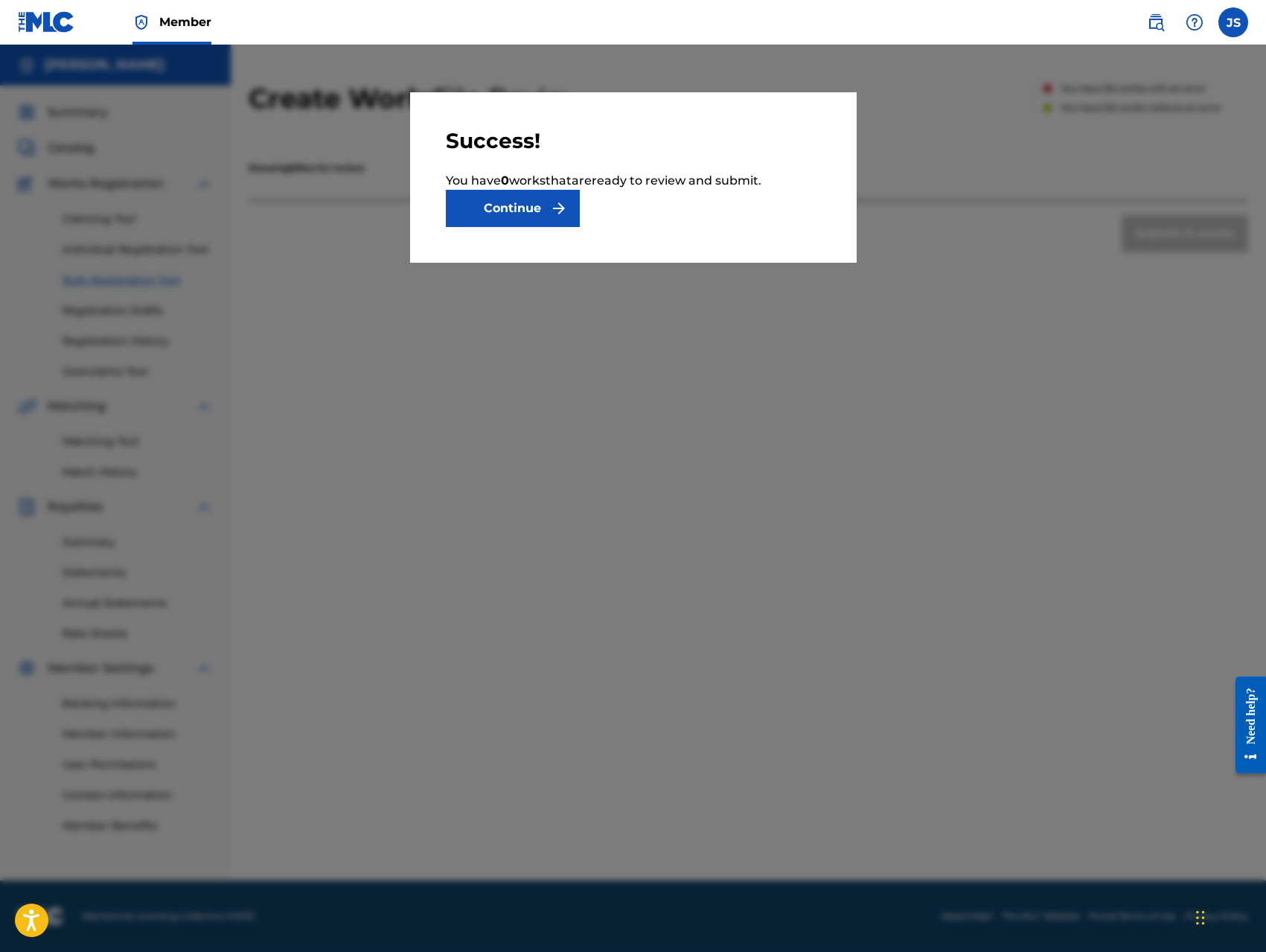
click at [515, 204] on button "Continue" at bounding box center [513, 208] width 134 height 37
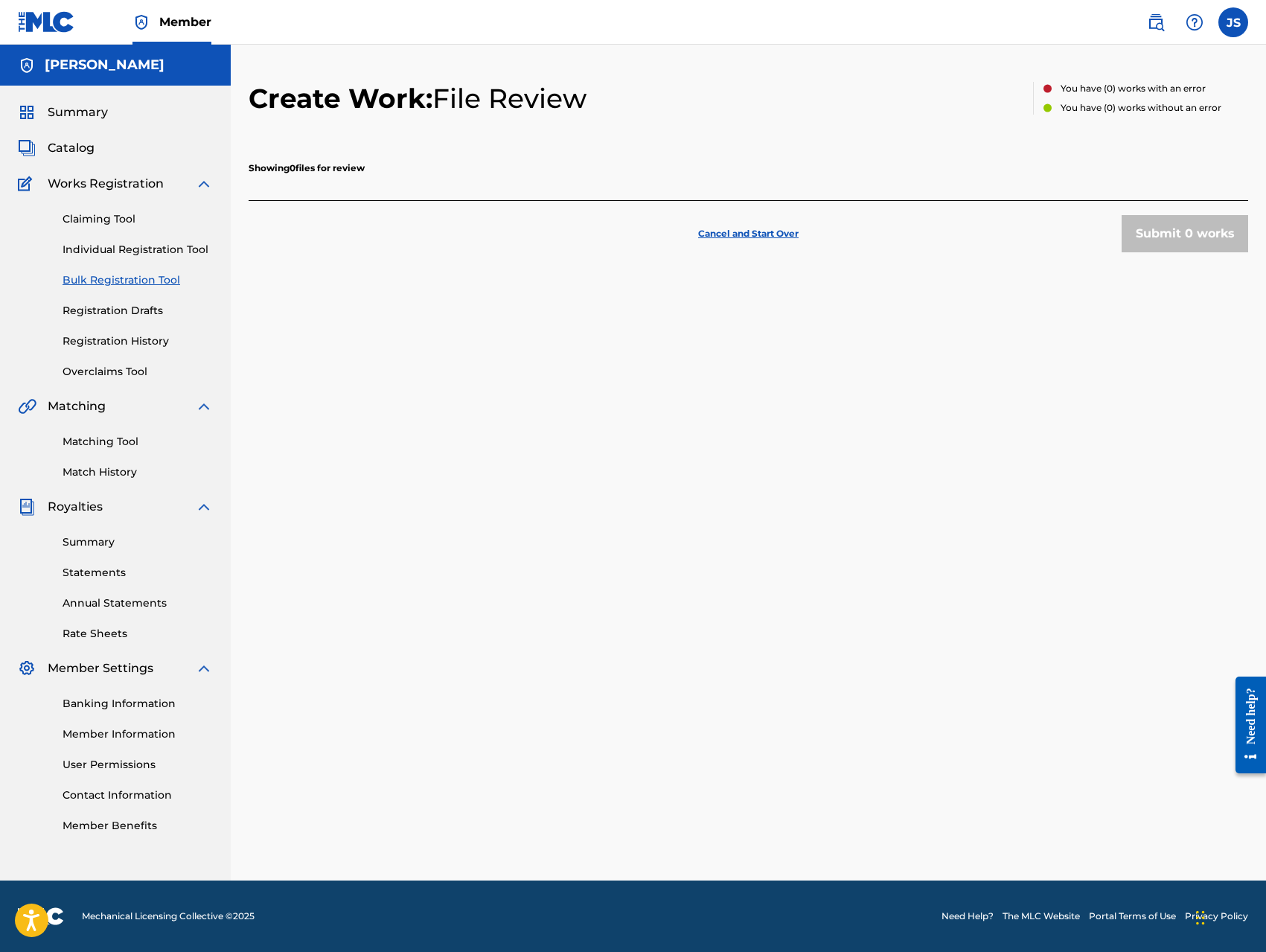
click at [524, 183] on div "Showing 0 files for review" at bounding box center [749, 167] width 1000 height 67
click at [748, 232] on p "Cancel and Start Over" at bounding box center [748, 233] width 100 height 13
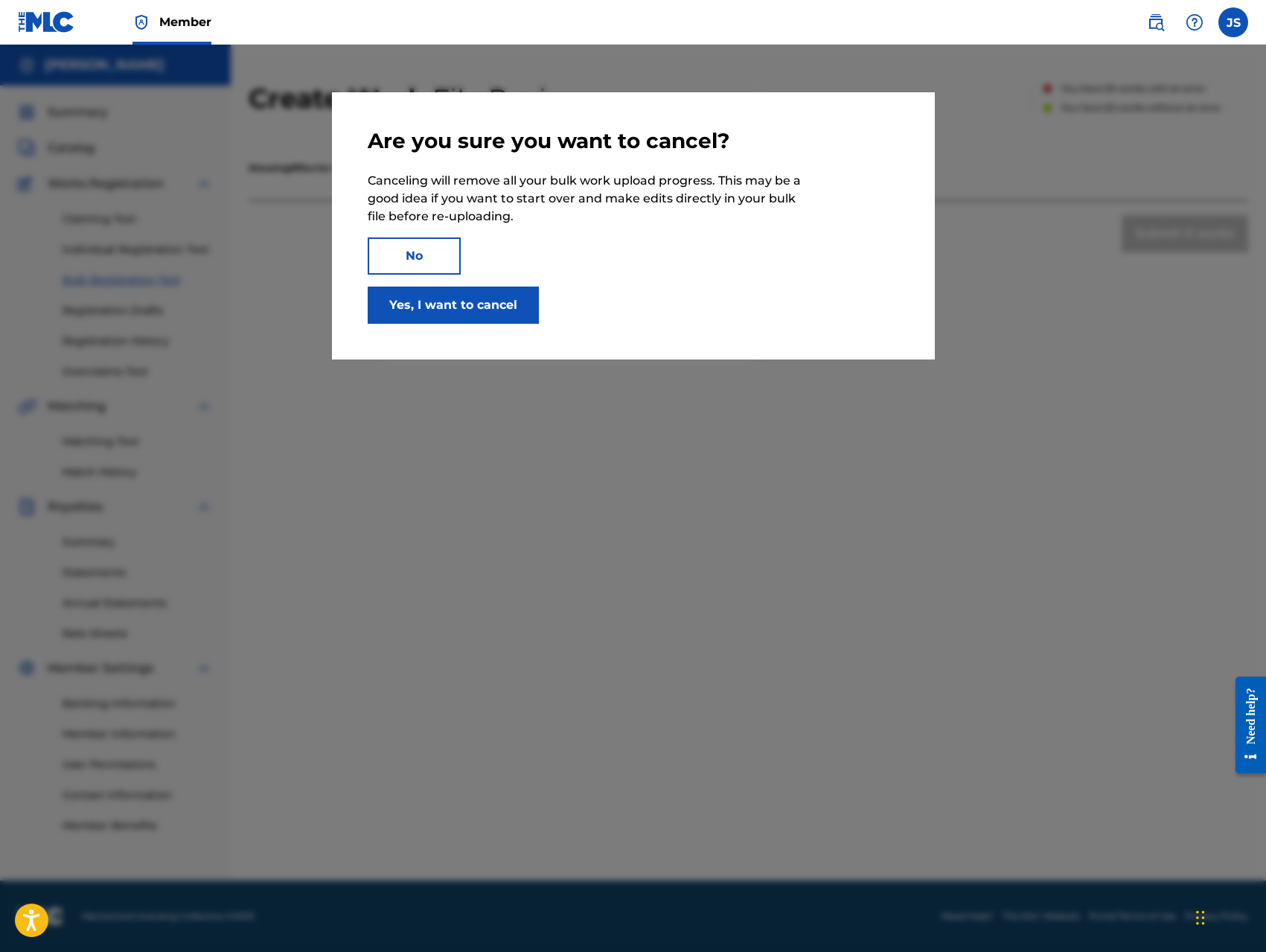
click at [422, 253] on button "No" at bounding box center [415, 256] width 93 height 37
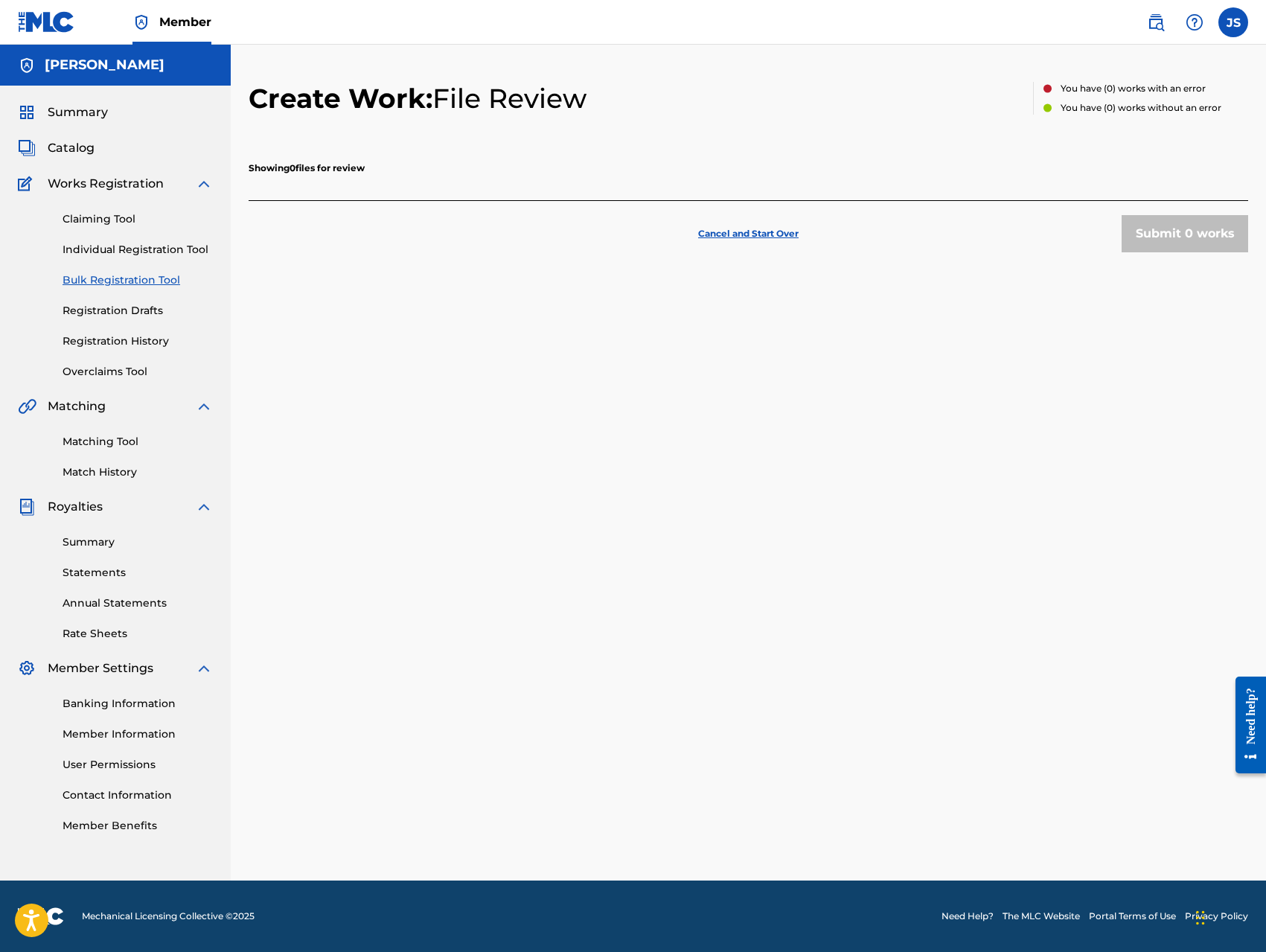
click at [430, 170] on div "Showing 0 files for review" at bounding box center [749, 167] width 1000 height 67
click at [723, 229] on p "Cancel and Start Over" at bounding box center [748, 233] width 100 height 13
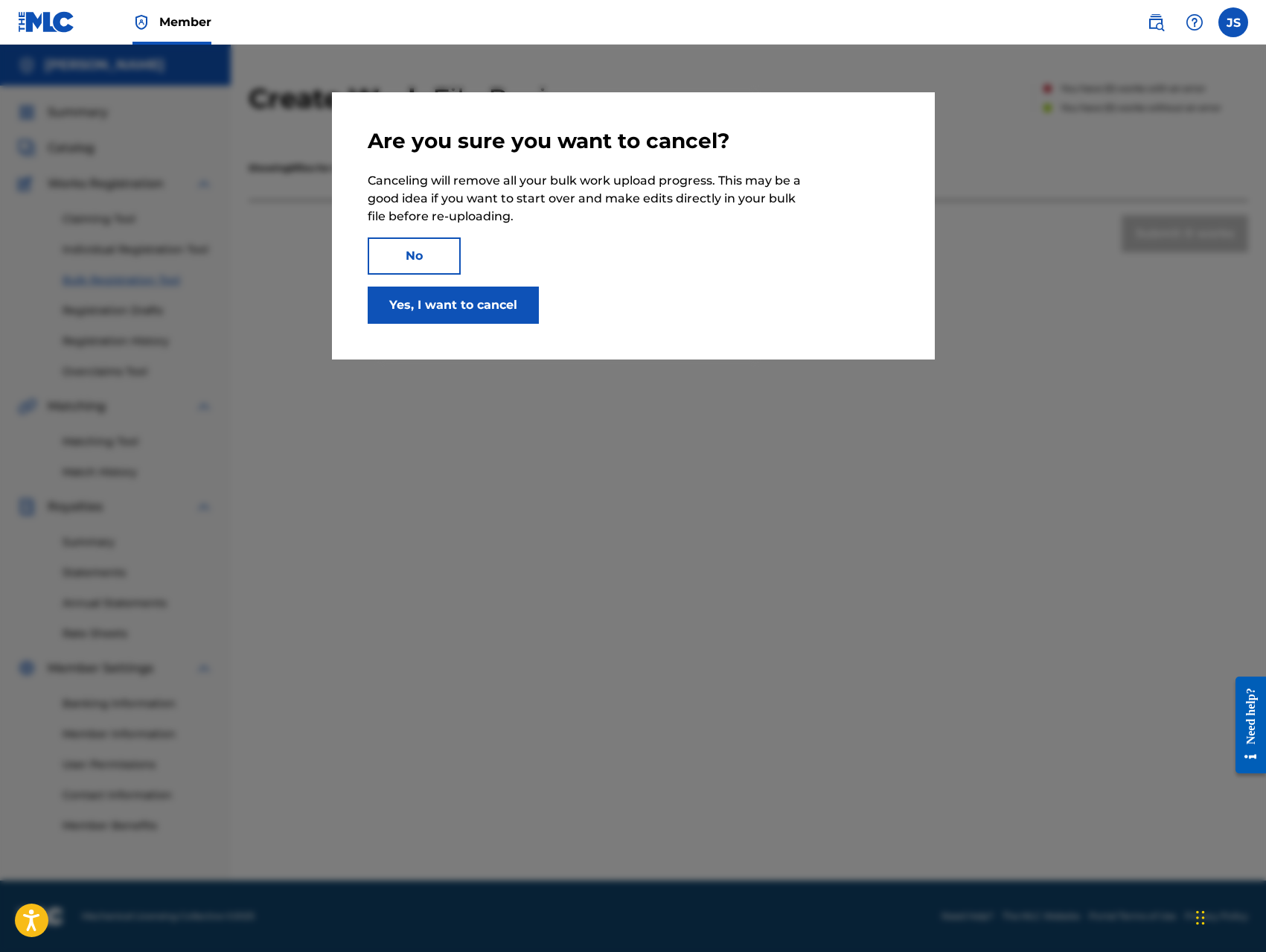
click at [479, 301] on button "Yes, I want to cancel" at bounding box center [453, 305] width 171 height 37
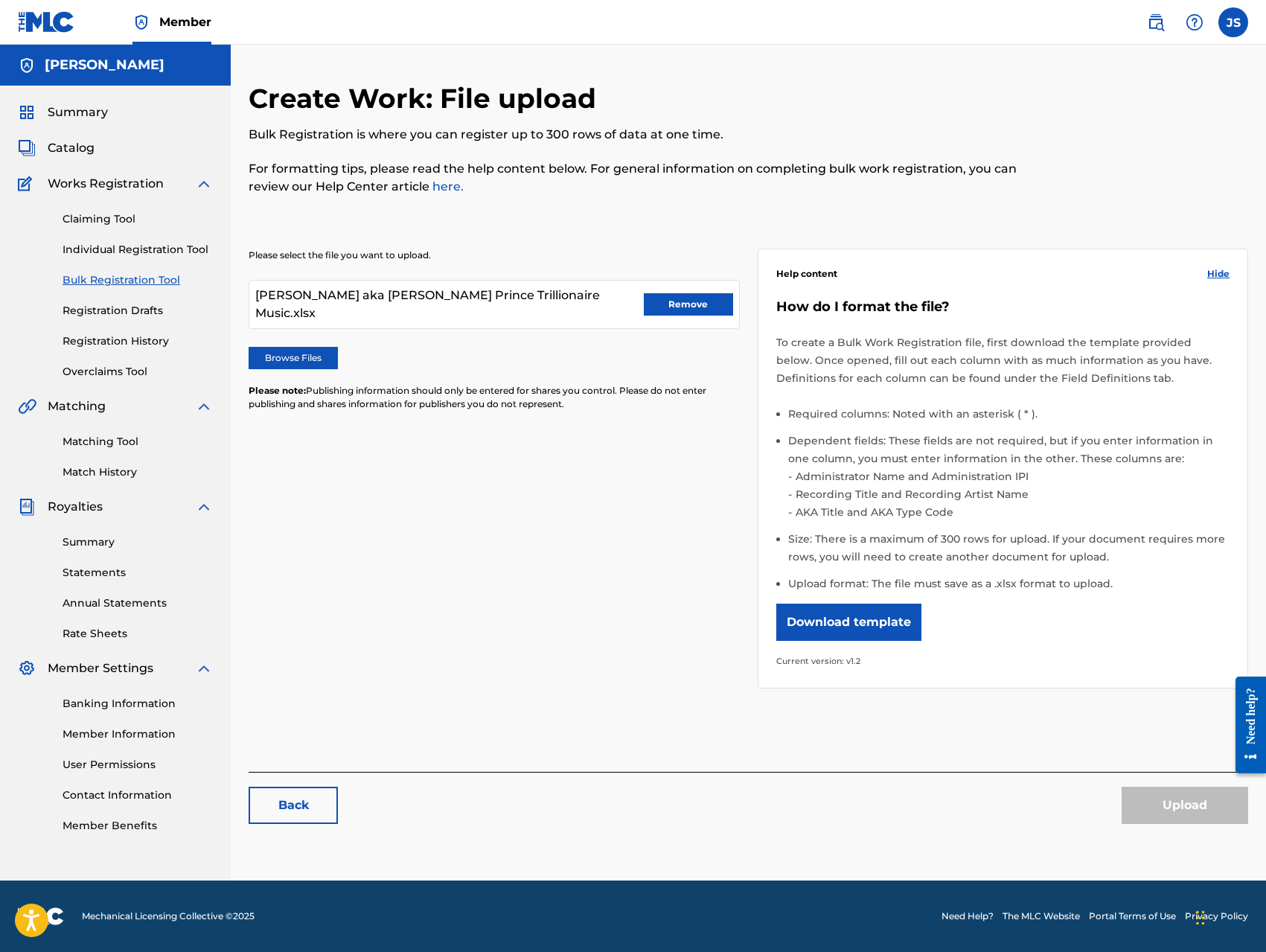
click at [573, 298] on span "Jerome Singleton aka King Prince Trillionaire Music.xlsx" at bounding box center [449, 304] width 389 height 36
click at [599, 294] on div "Jerome Singleton aka King Prince Trillionaire Music.xlsx Remove" at bounding box center [494, 304] width 491 height 49
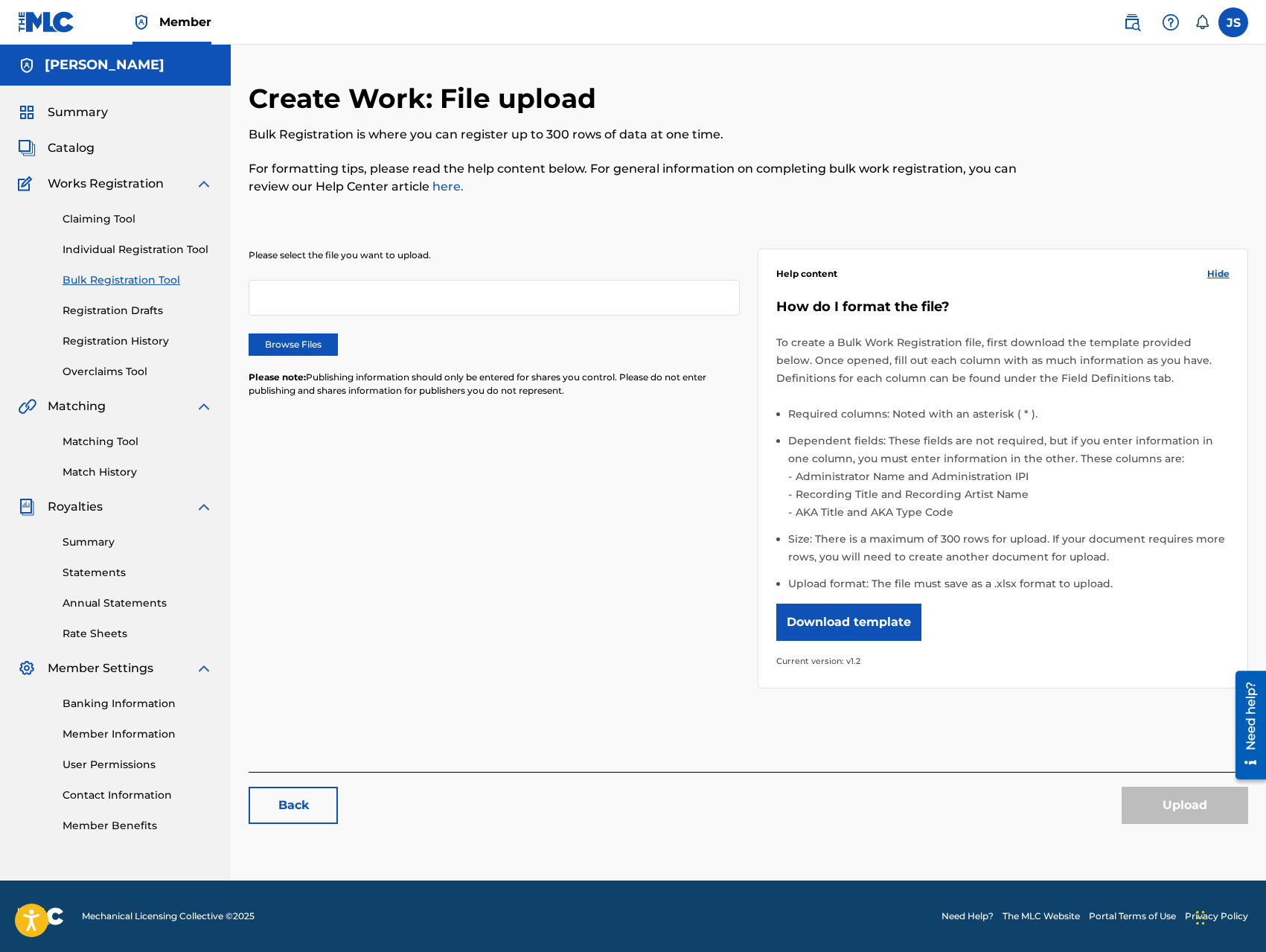
click at [304, 341] on label "Browse Files" at bounding box center [293, 344] width 89 height 22
click at [0, 0] on input "Browse Files" at bounding box center [0, 0] width 0 height 0
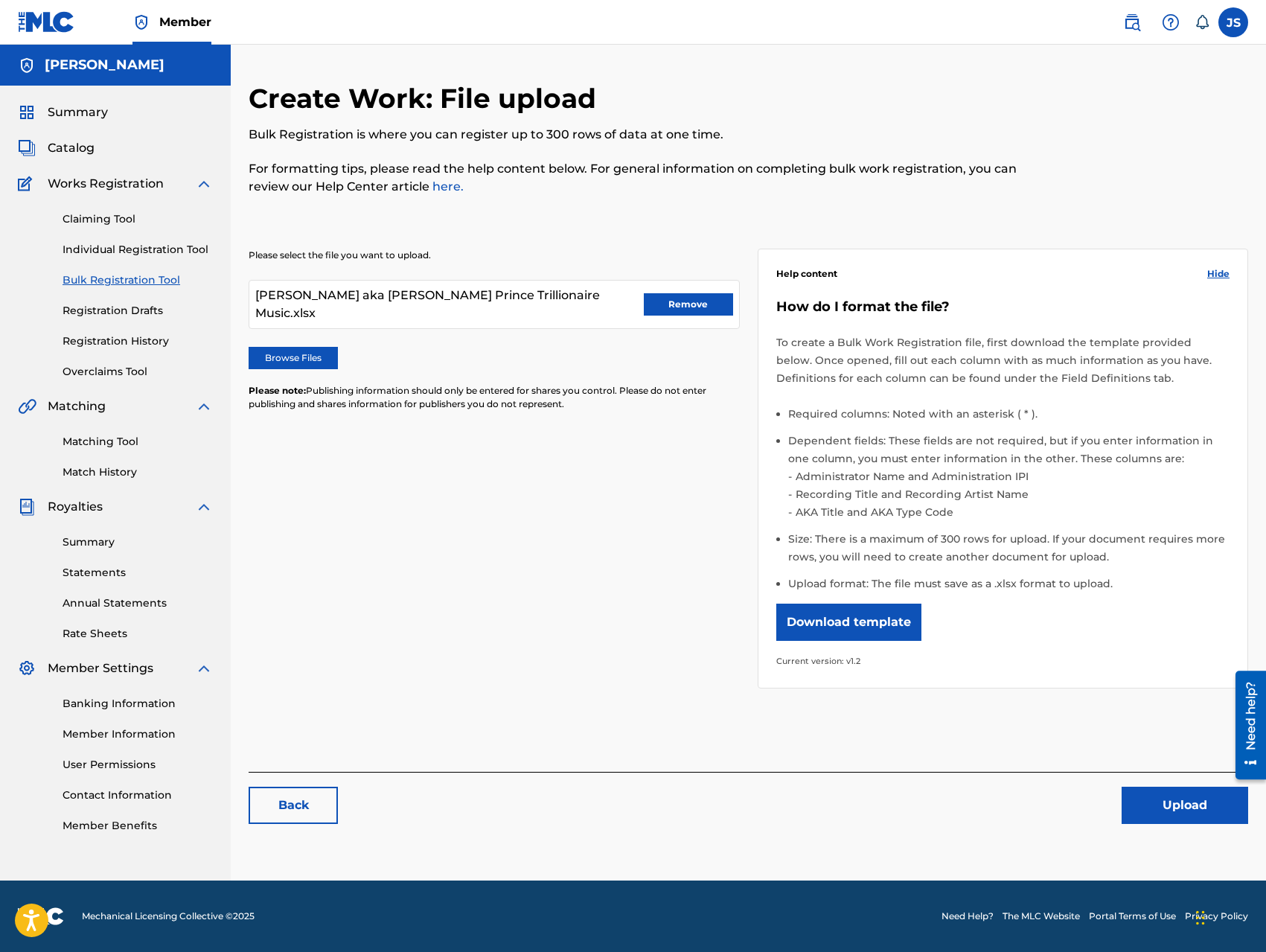
click at [1194, 812] on button "Upload" at bounding box center [1185, 804] width 126 height 37
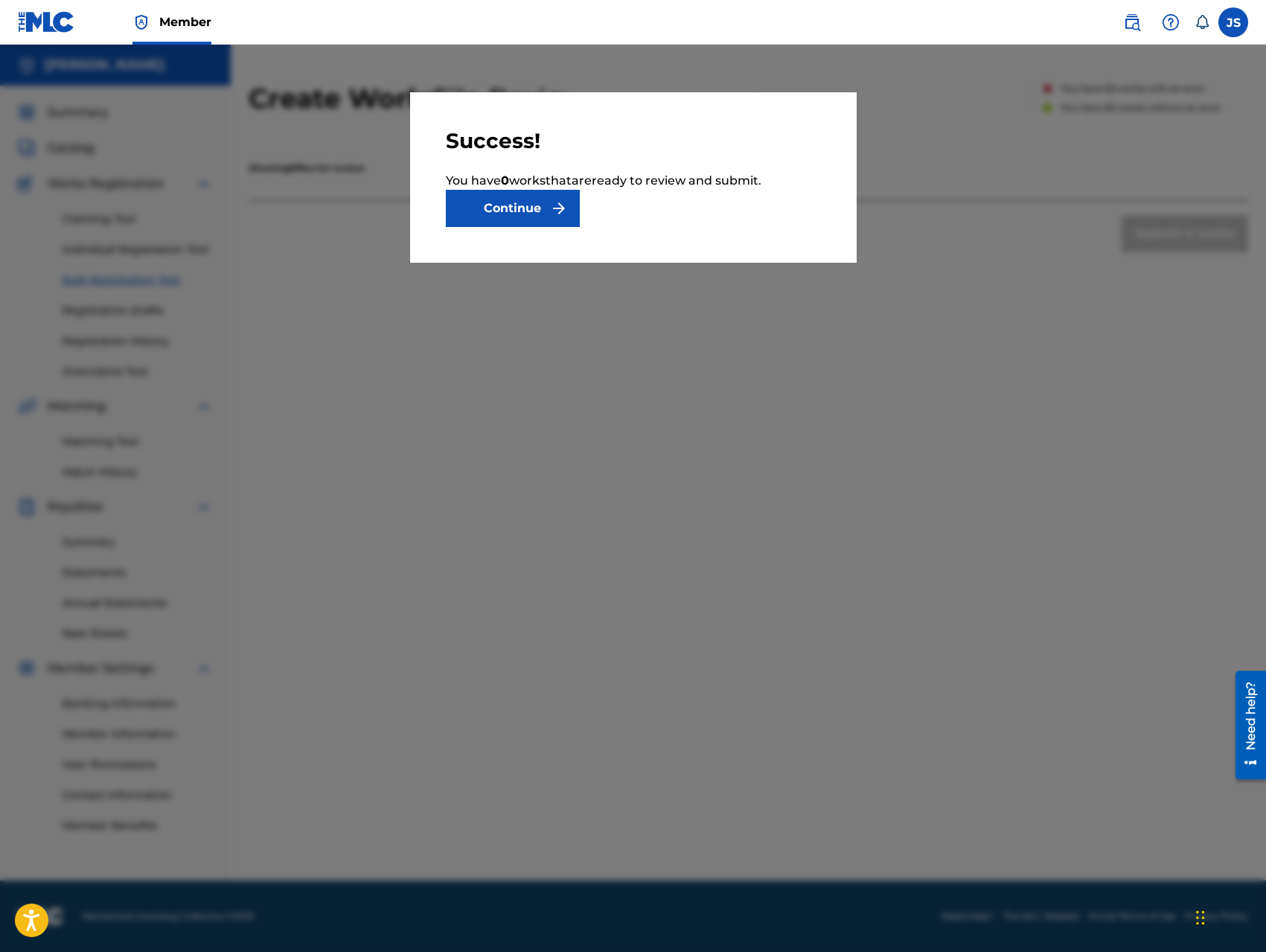
click at [545, 209] on button "Continue" at bounding box center [513, 208] width 134 height 37
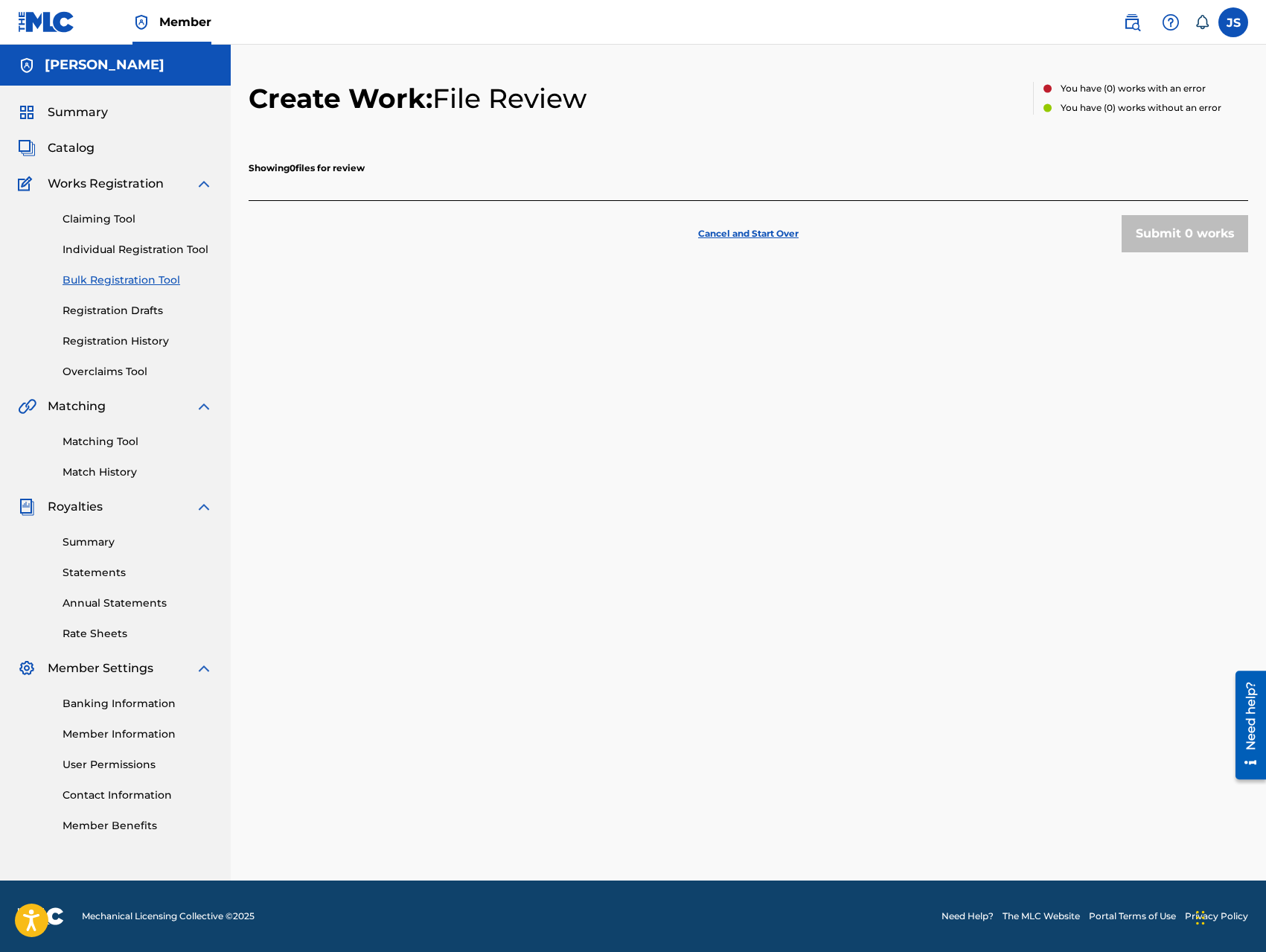
click at [135, 343] on link "Registration History" at bounding box center [137, 341] width 150 height 16
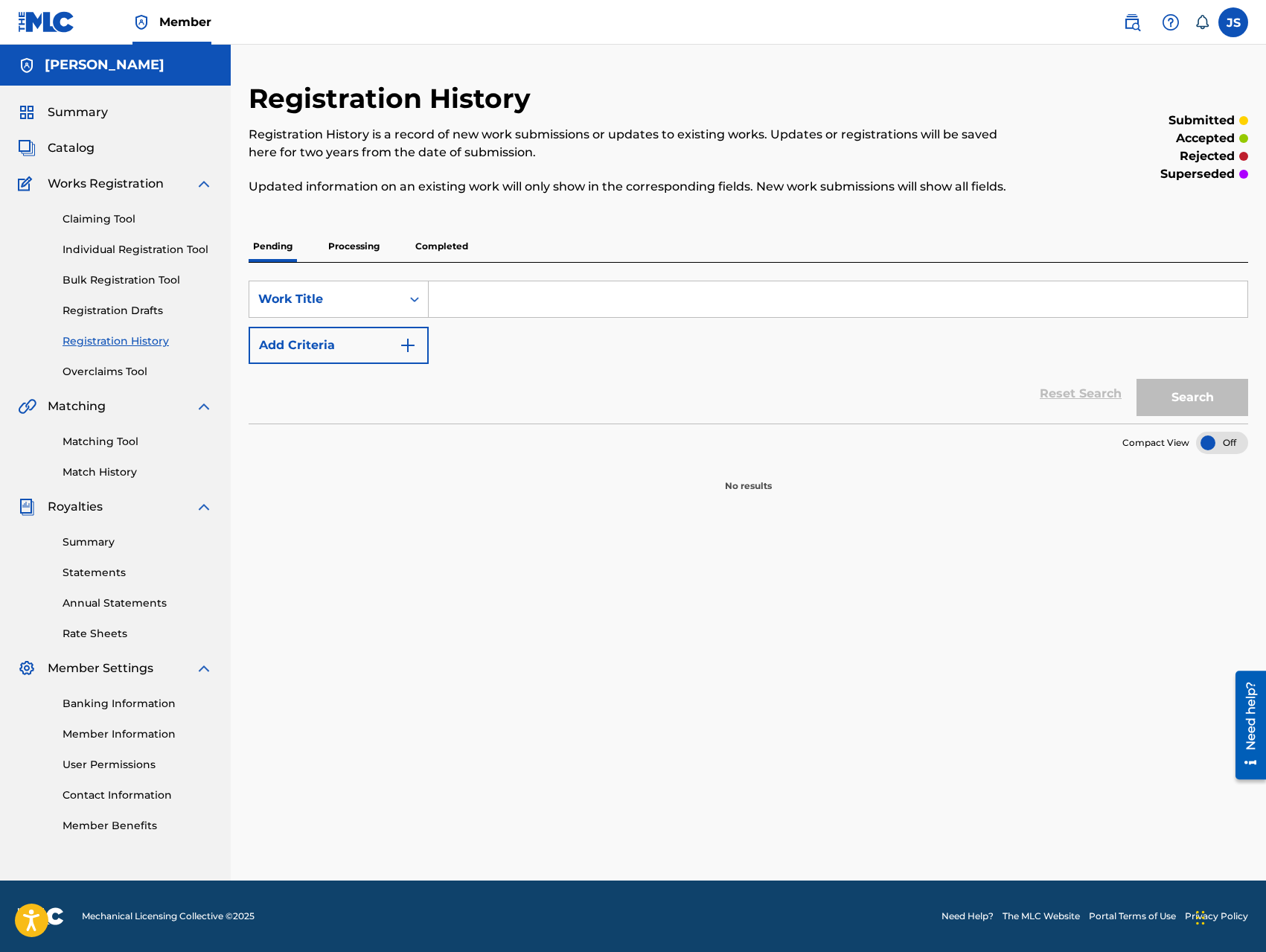
click at [365, 249] on p "Processing" at bounding box center [354, 246] width 60 height 32
click at [447, 242] on p "Completed" at bounding box center [441, 246] width 62 height 32
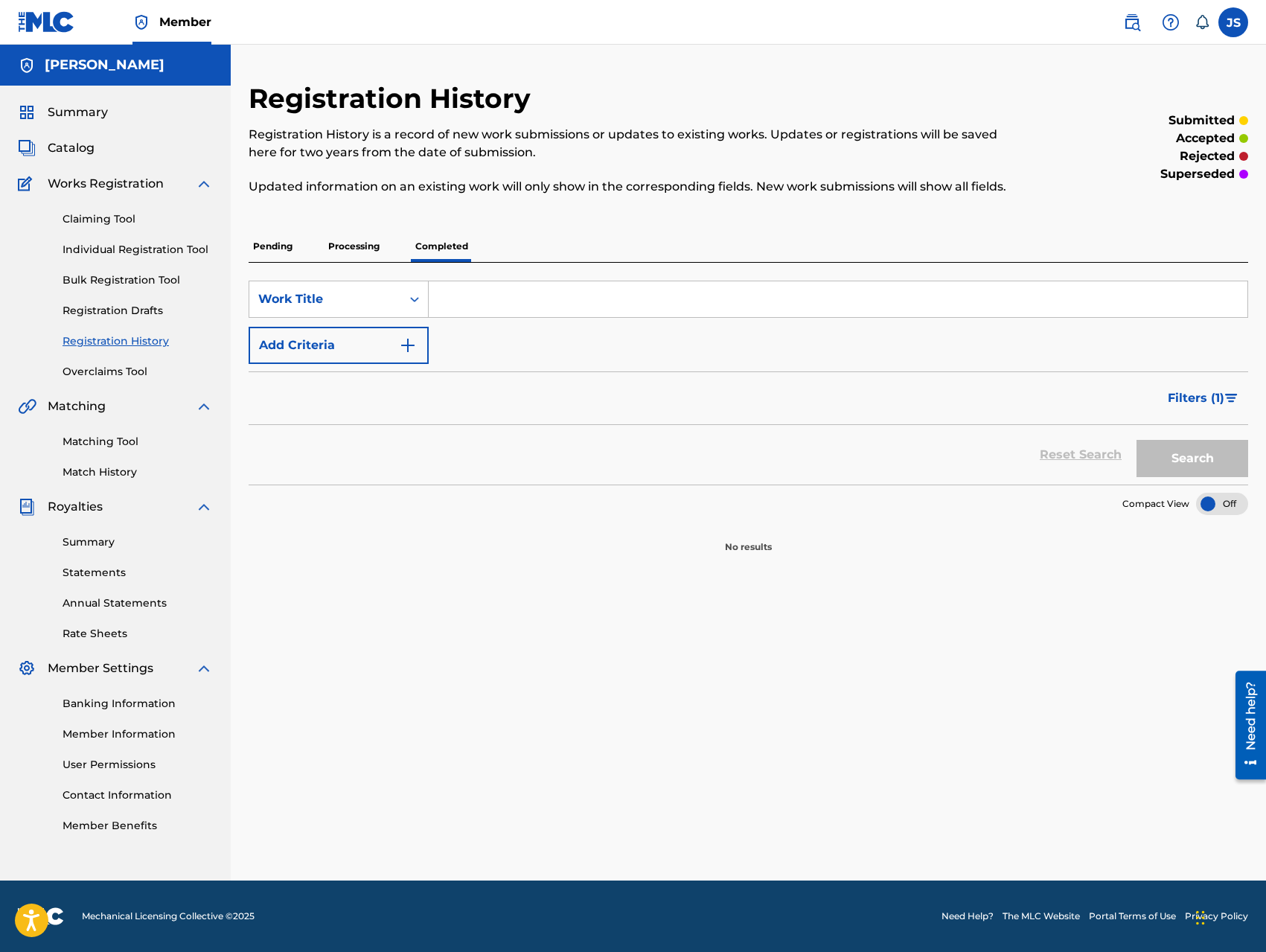
click at [370, 245] on p "Processing" at bounding box center [354, 246] width 60 height 32
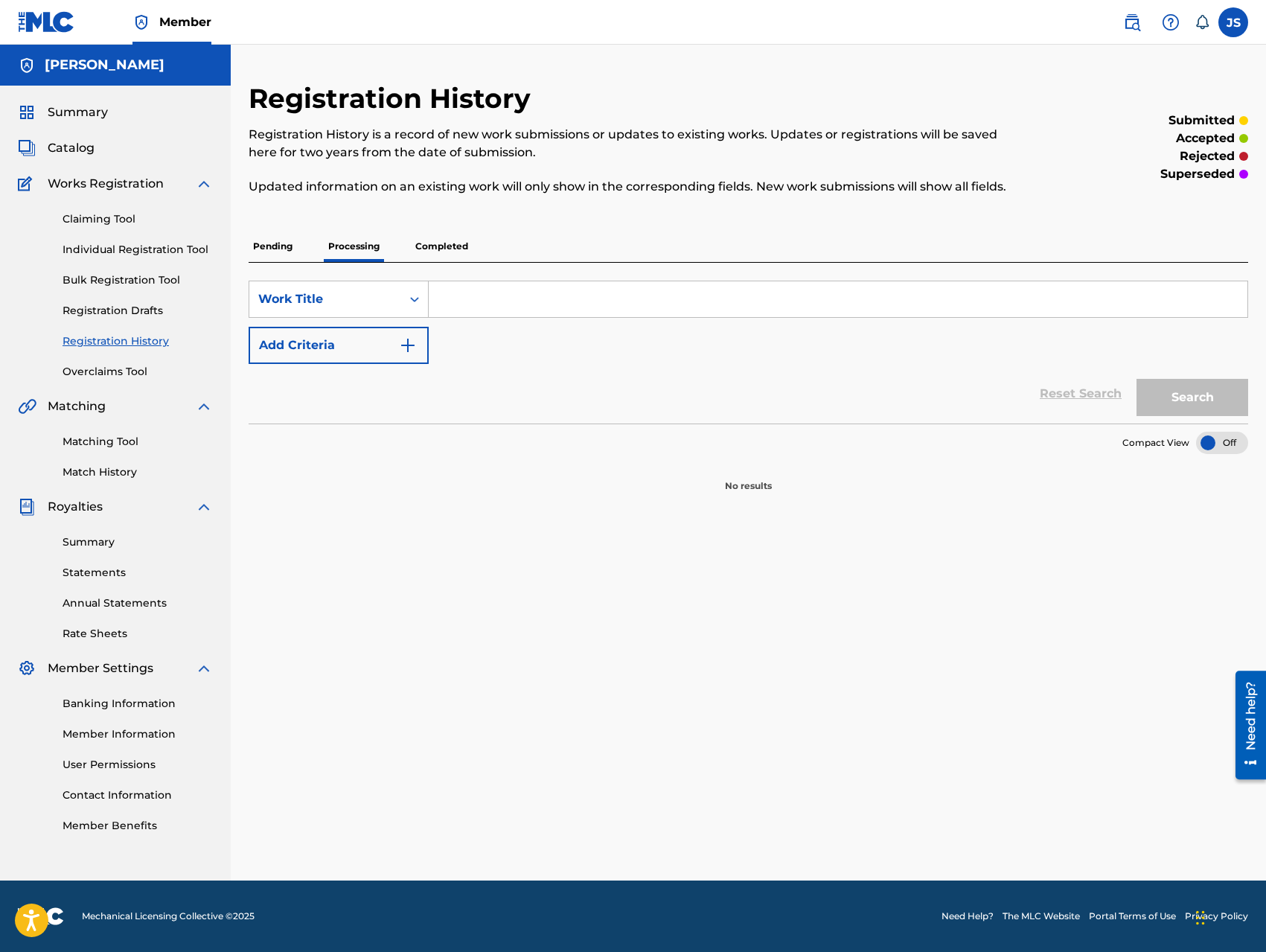
click at [254, 247] on p "Pending" at bounding box center [272, 246] width 48 height 32
click at [118, 368] on link "Overclaims Tool" at bounding box center [137, 372] width 150 height 16
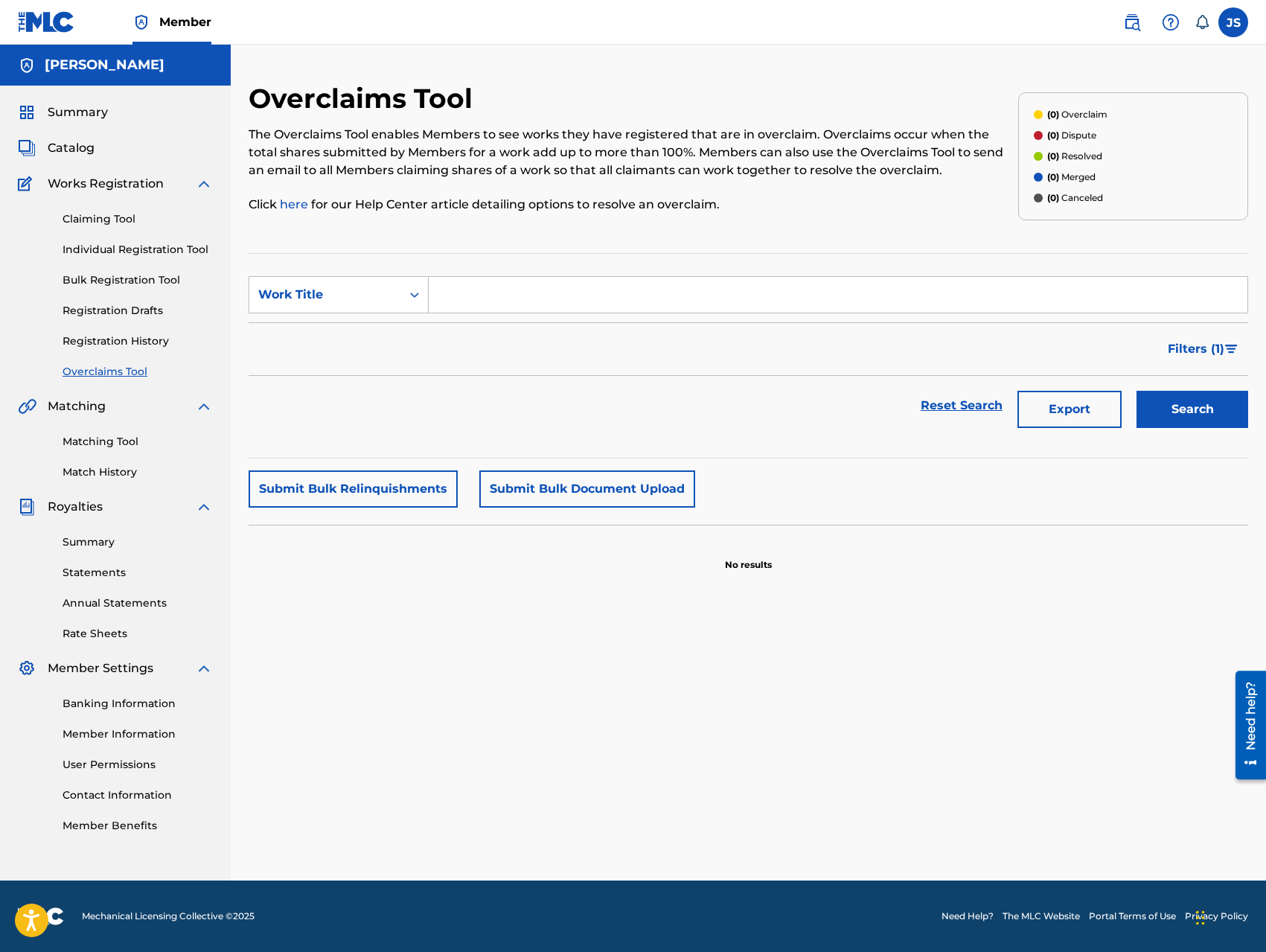
click at [562, 491] on button "Submit Bulk Document Upload" at bounding box center [587, 489] width 216 height 37
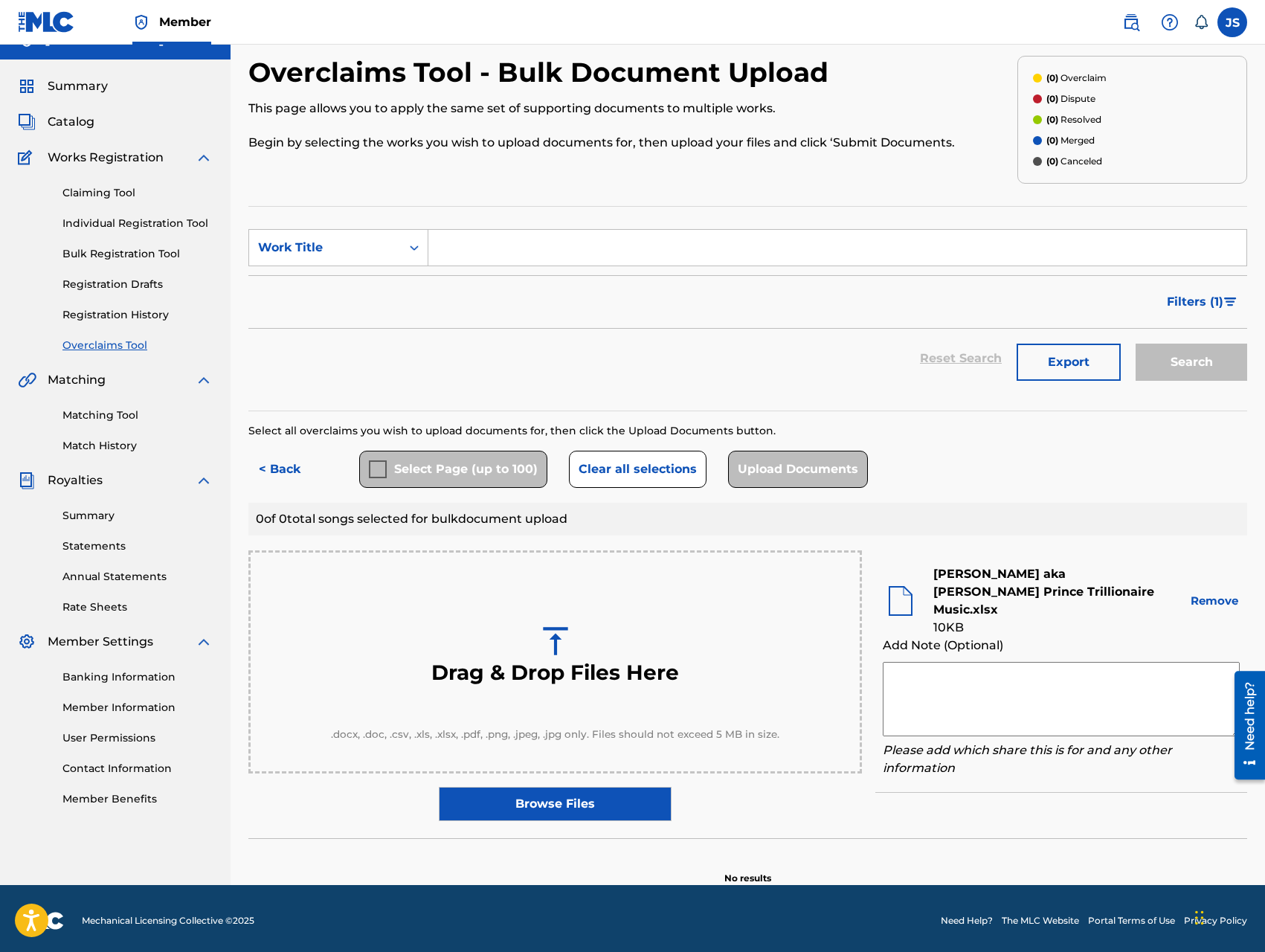
scroll to position [31, 0]
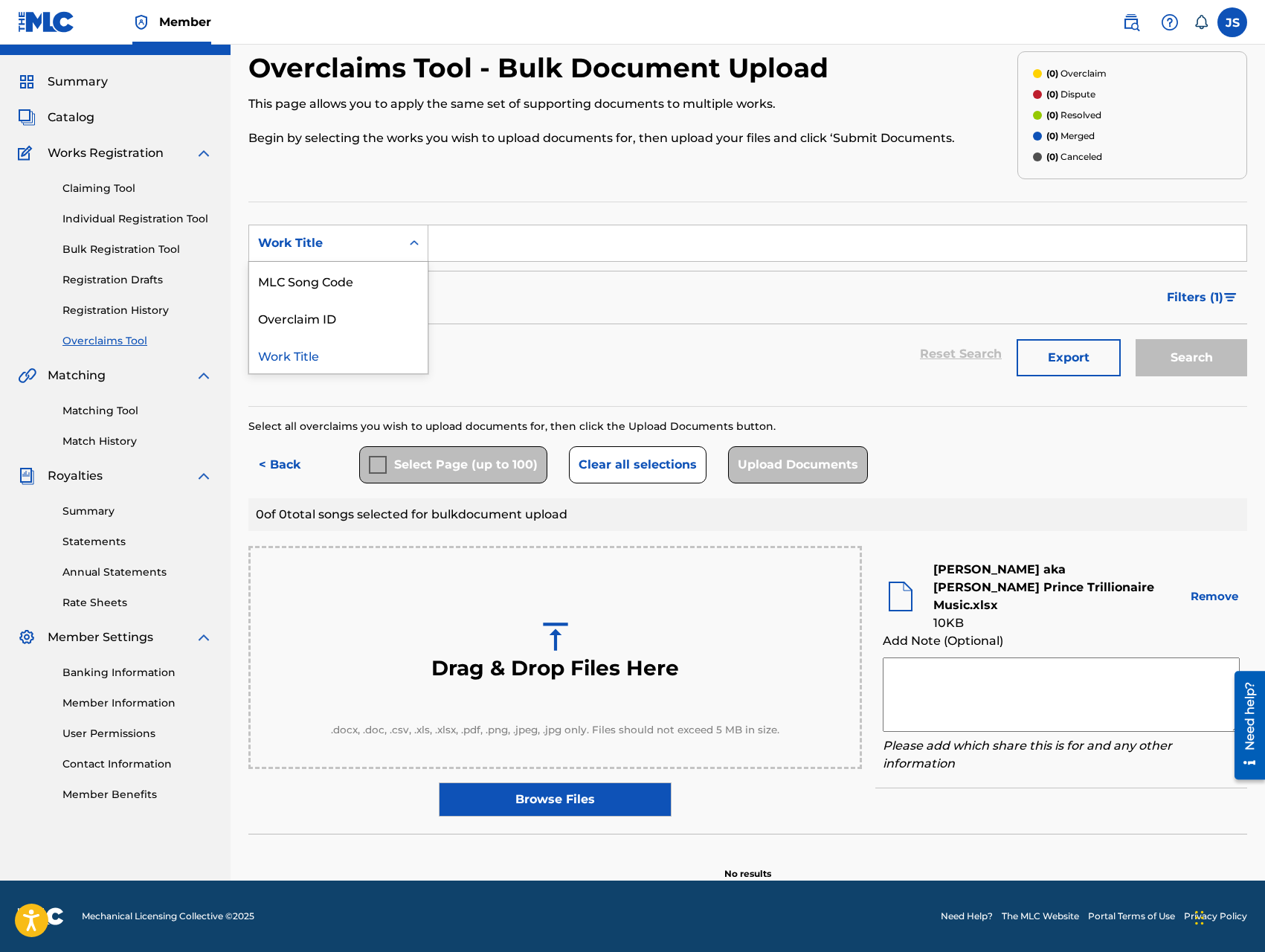
click at [413, 245] on icon "Search Form" at bounding box center [414, 243] width 15 height 15
click at [466, 242] on input "Search Form" at bounding box center [837, 243] width 818 height 35
type input "MILLION DOLLAR BAR"
click at [125, 413] on link "Matching Tool" at bounding box center [137, 411] width 150 height 16
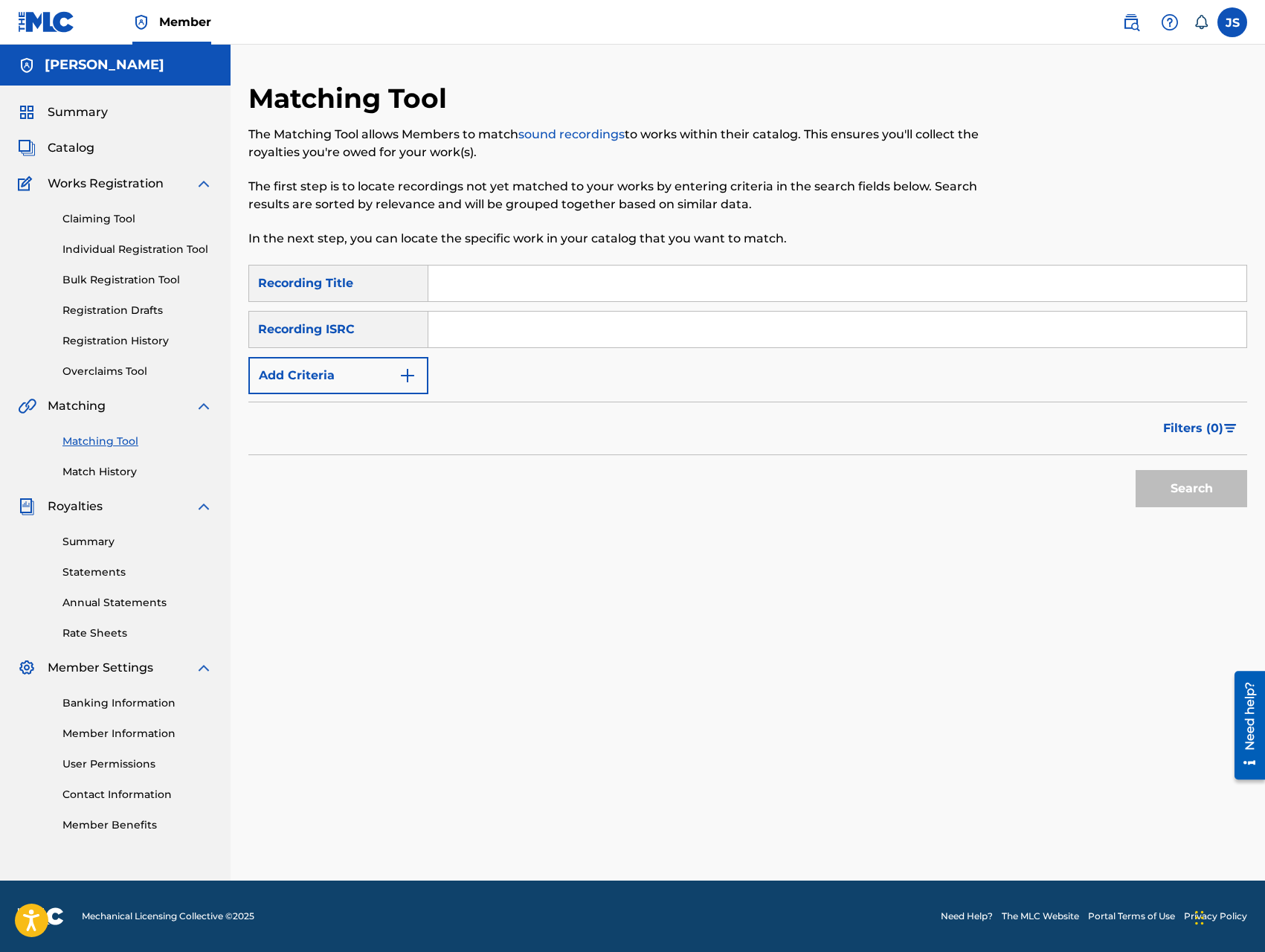
click at [490, 335] on input "Search Form" at bounding box center [837, 329] width 818 height 35
type input "QZ8XZ1700063"
click at [1172, 486] on button "Search" at bounding box center [1191, 488] width 111 height 37
